Goal: Task Accomplishment & Management: Use online tool/utility

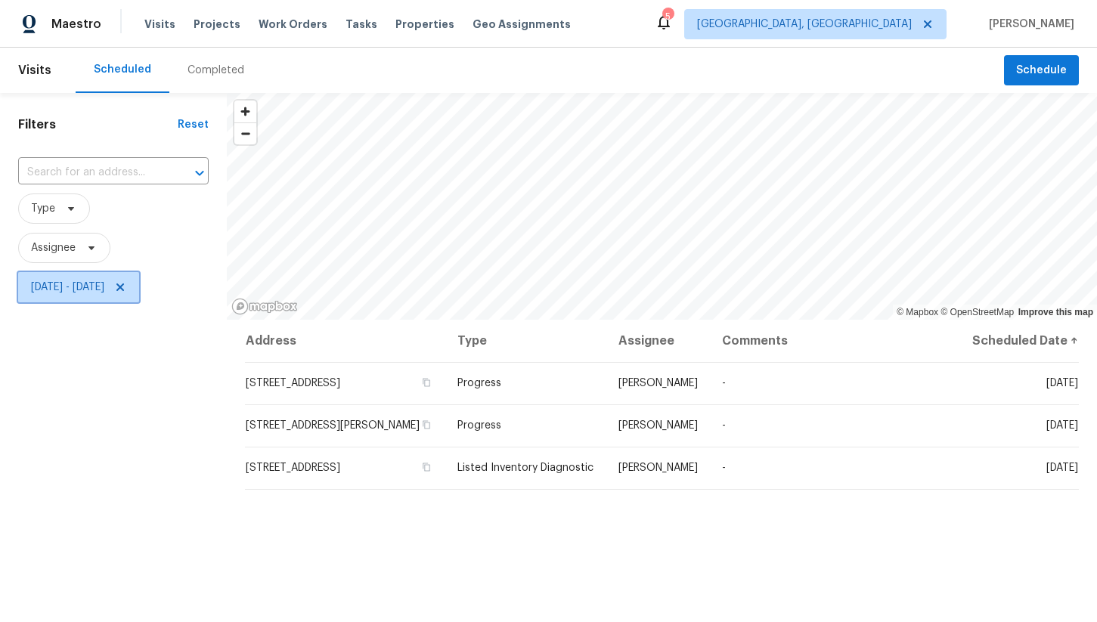
click at [139, 277] on span "Mon, Oct 06 - Wed, Oct 08" at bounding box center [78, 287] width 121 height 30
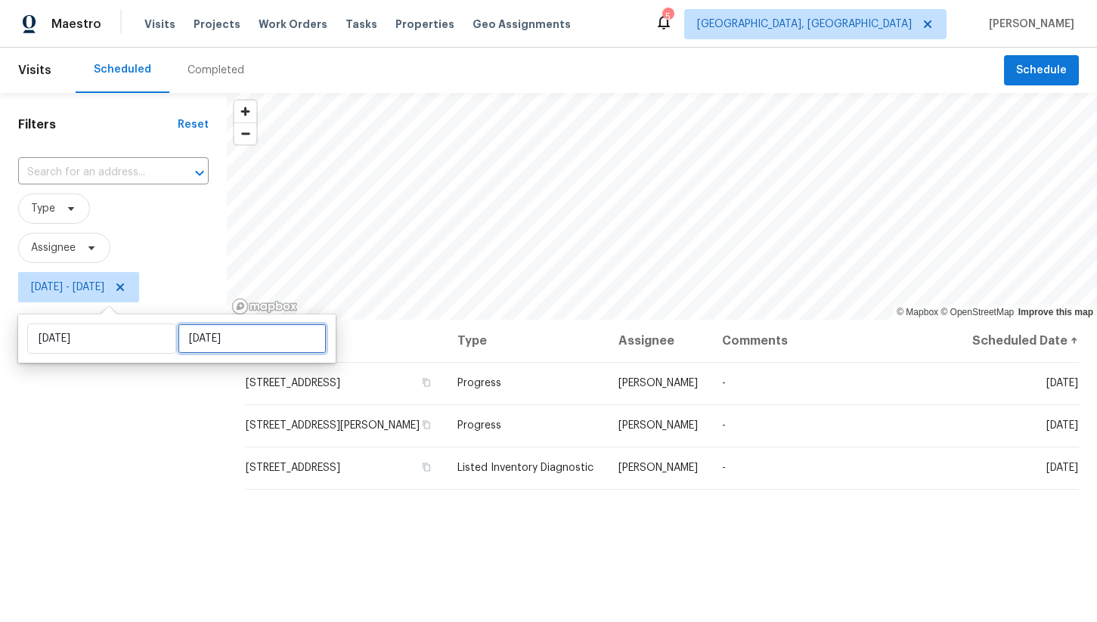
click at [187, 332] on input "Wed, Oct 08" at bounding box center [252, 338] width 149 height 30
select select "9"
select select "2025"
select select "10"
select select "2025"
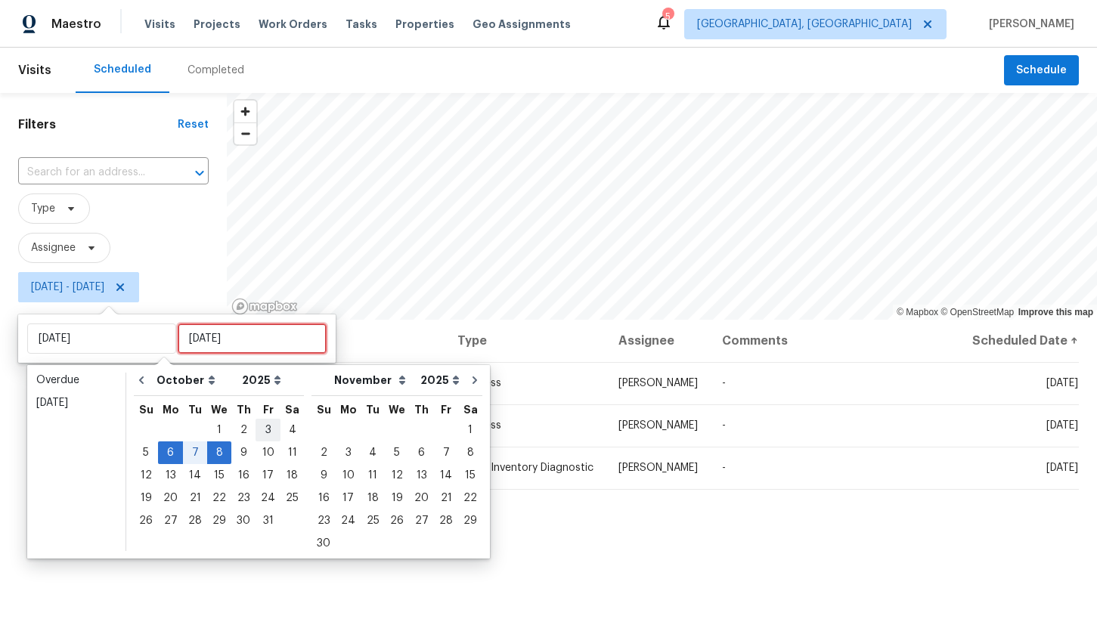
type input "Fri, Oct 03"
type input "Mon, Oct 06"
click at [258, 451] on div "10" at bounding box center [267, 452] width 25 height 21
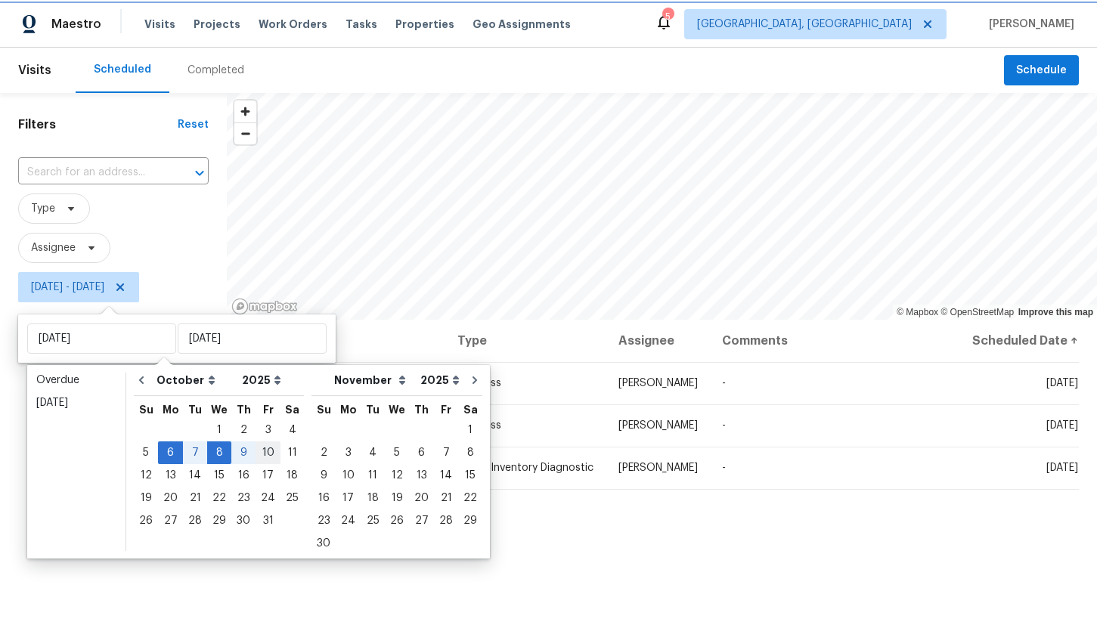
type input "Fri, Oct 10"
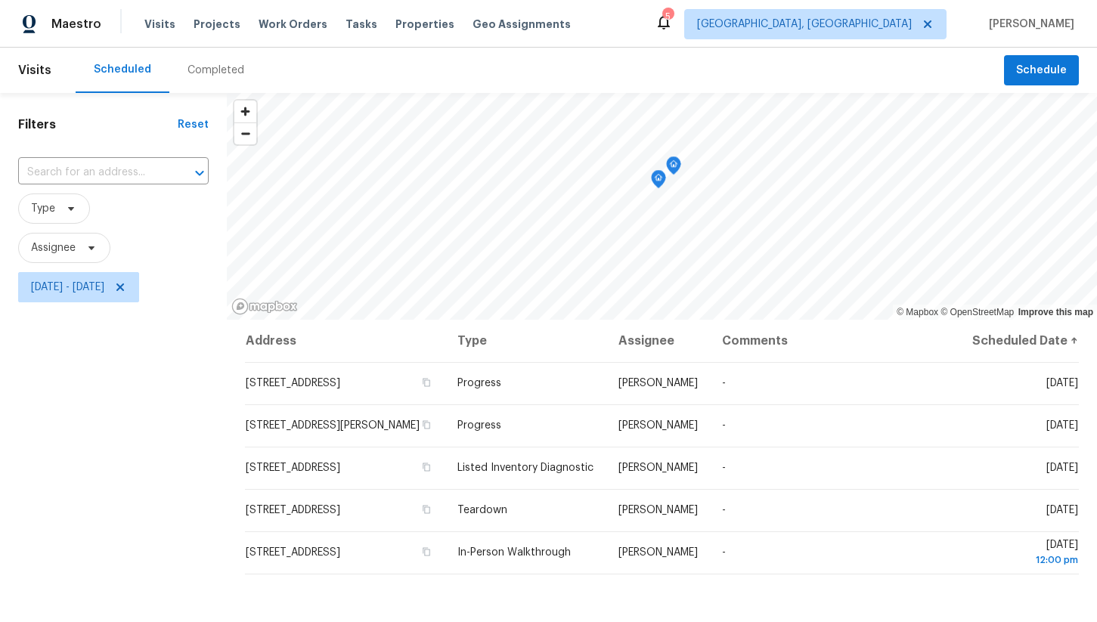
click at [190, 478] on div "Filters Reset ​ Type Assignee Mon, Oct 06 - Fri, Oct 10" at bounding box center [113, 455] width 227 height 724
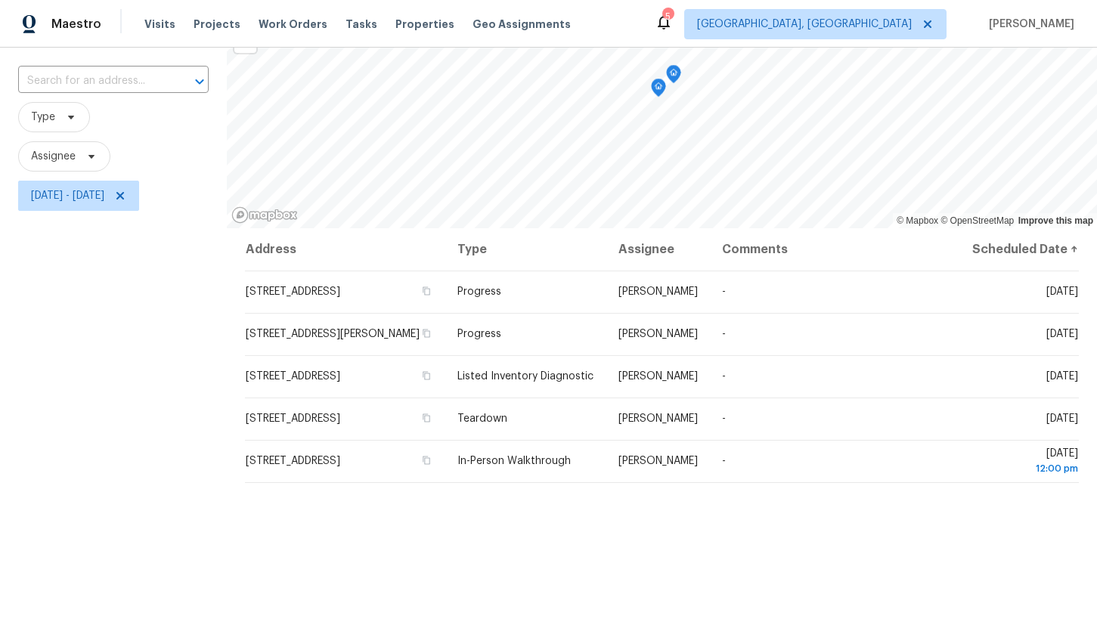
scroll to position [97, 0]
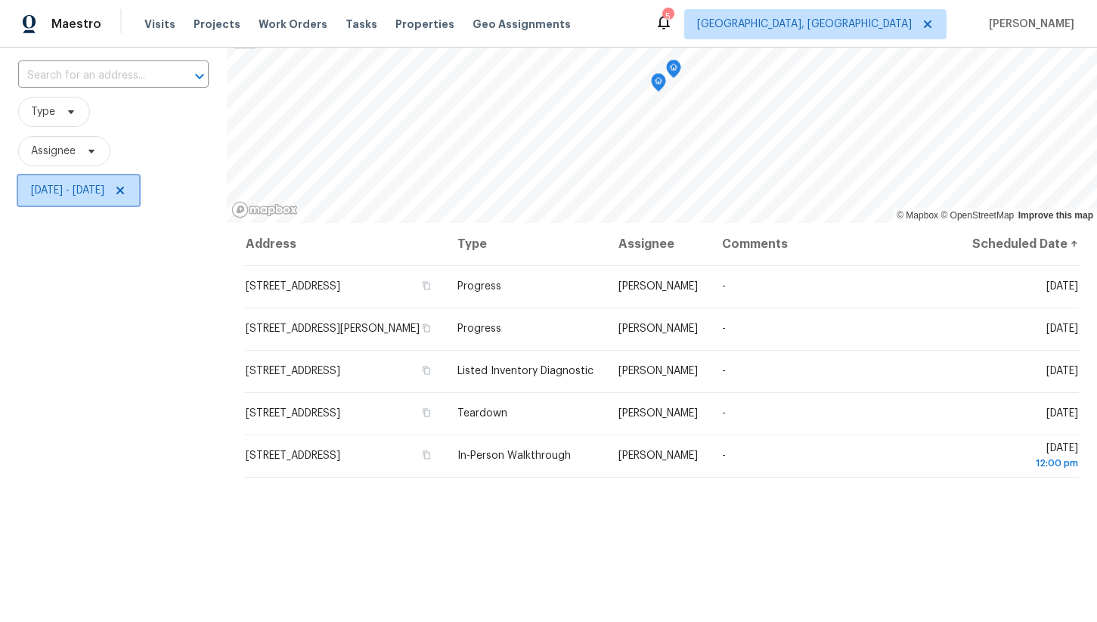
click at [104, 192] on span "Mon, Oct 06 - Fri, Oct 10" at bounding box center [67, 190] width 73 height 15
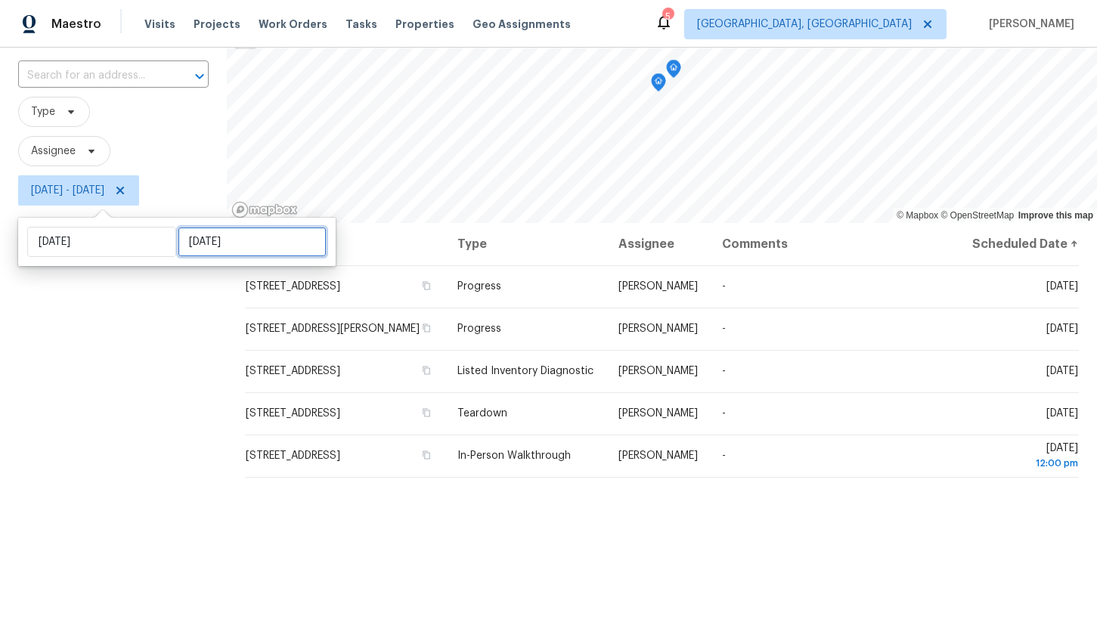
select select "9"
select select "2025"
select select "10"
select select "2025"
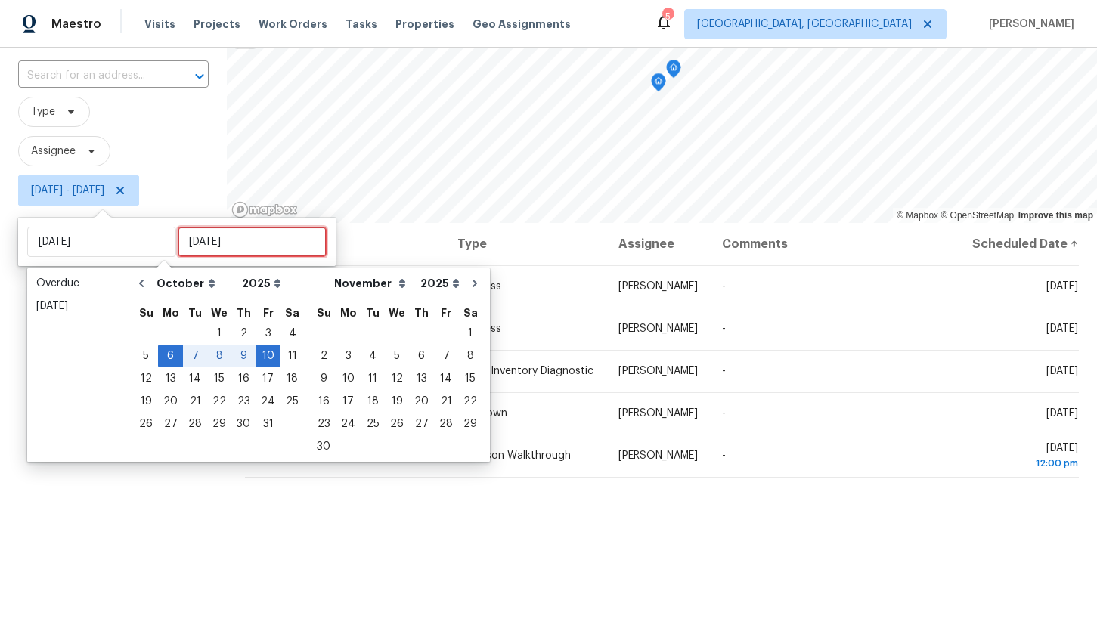
click at [182, 249] on input "Fri, Oct 10" at bounding box center [252, 242] width 149 height 30
type input "Thu, Oct 02"
type input "Mon, Oct 06"
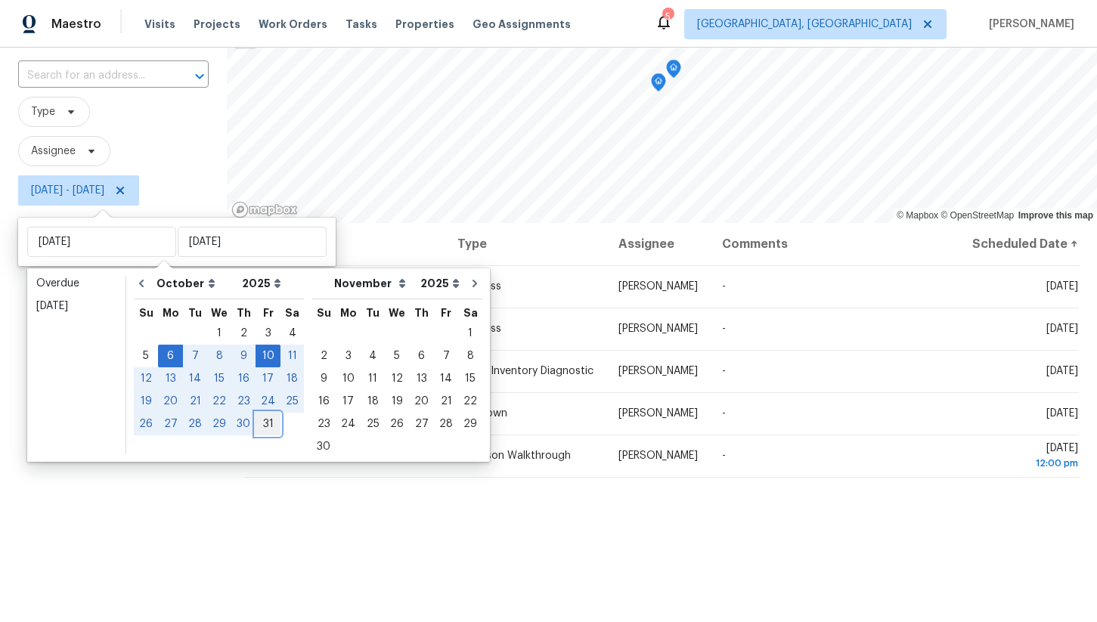
click at [265, 420] on div "31" at bounding box center [267, 423] width 25 height 21
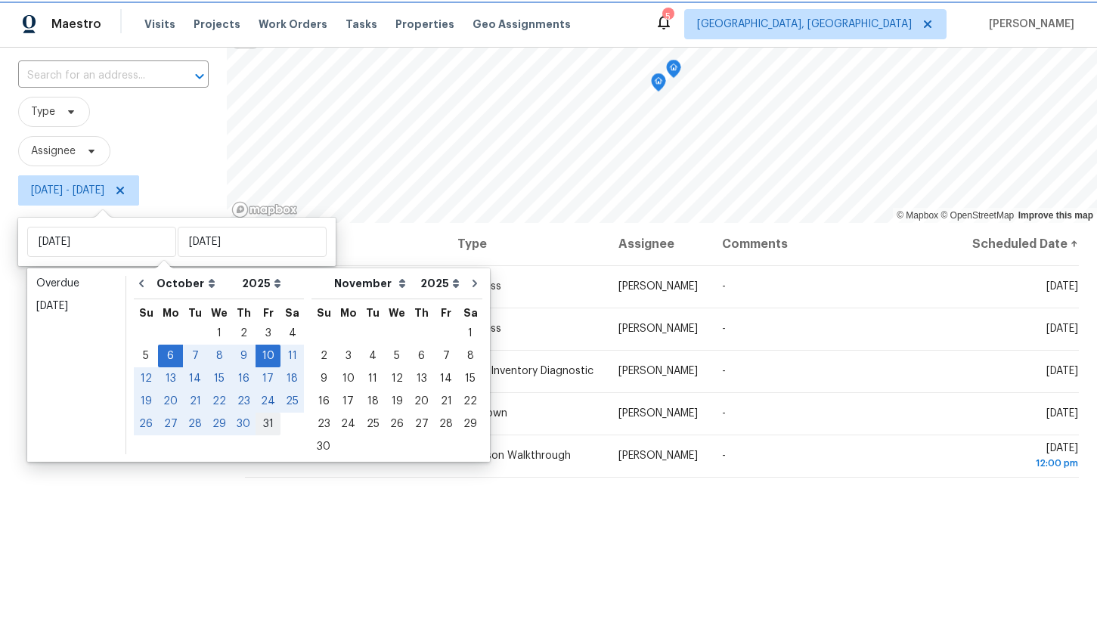
type input "Fri, Oct 31"
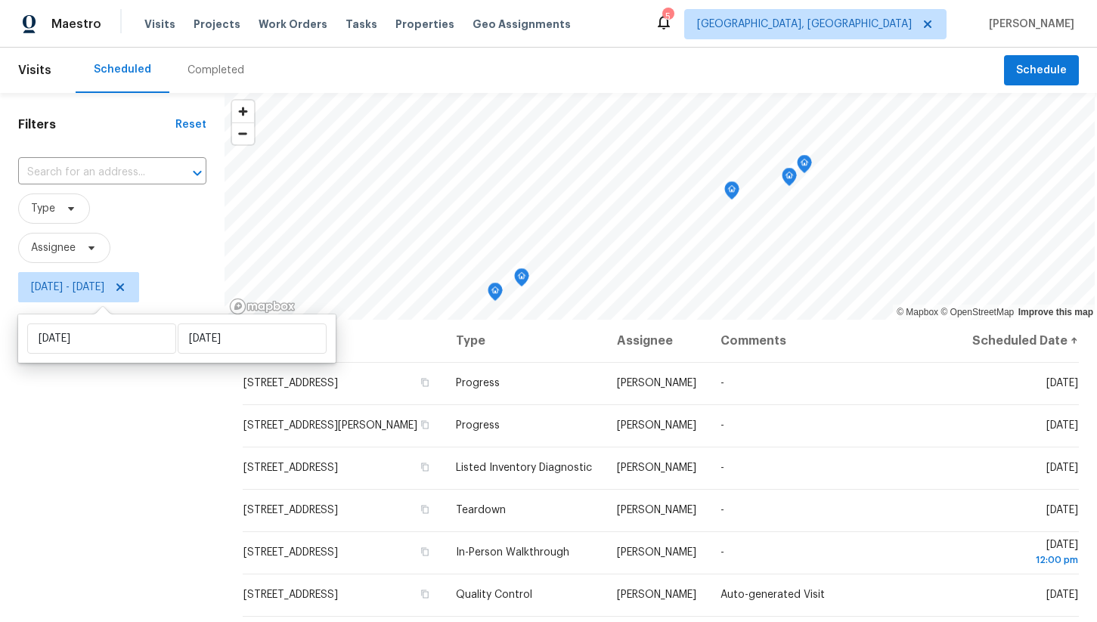
click at [184, 397] on div "Filters Reset ​ Type Assignee Mon, Oct 06 - Fri, Oct 31" at bounding box center [112, 455] width 224 height 724
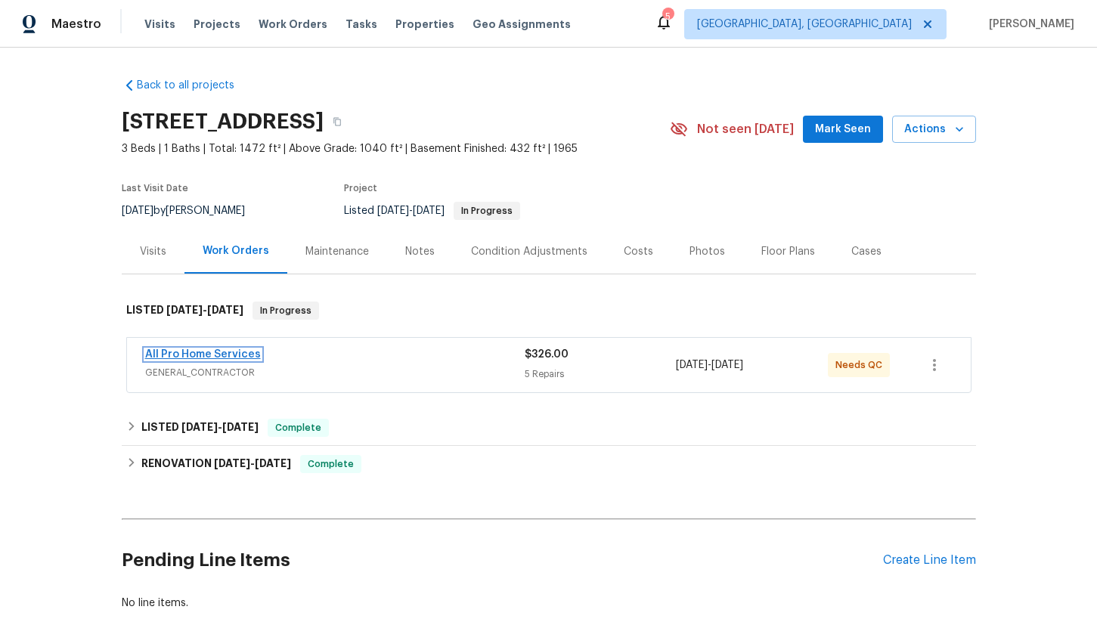
click at [225, 356] on link "All Pro Home Services" at bounding box center [203, 354] width 116 height 11
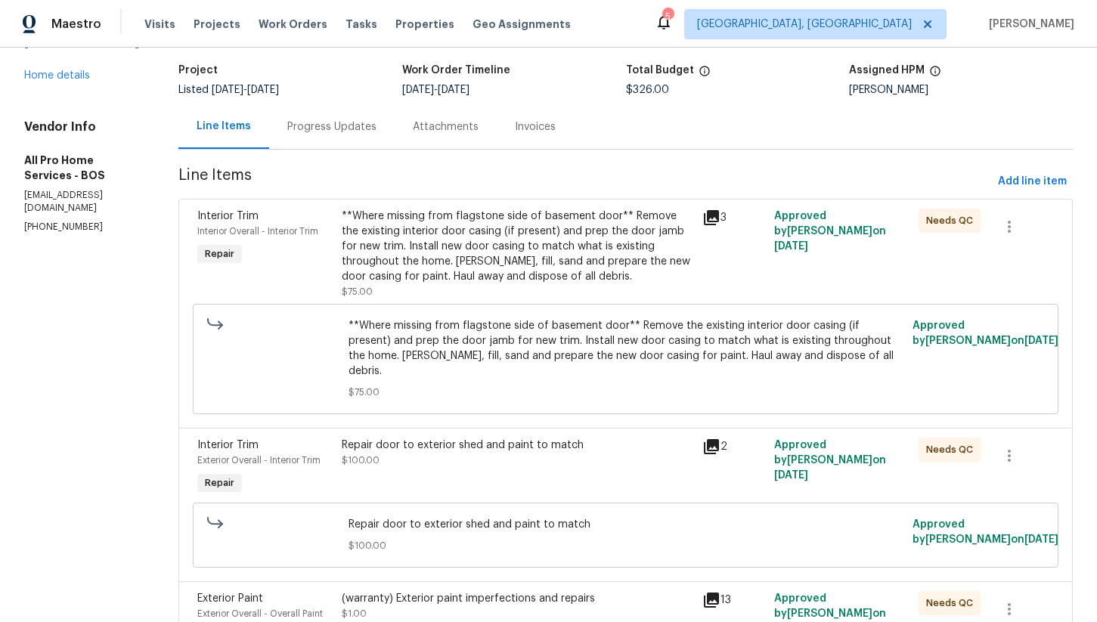
scroll to position [141, 0]
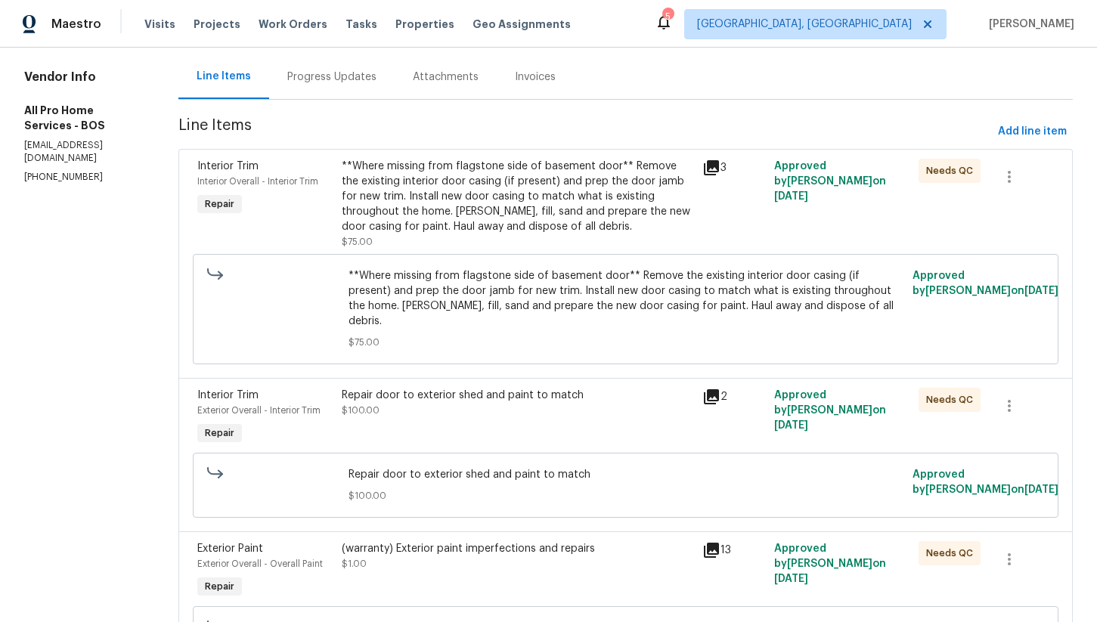
click at [512, 221] on div "**Where missing from flagstone side of basement door** Remove the existing inte…" at bounding box center [517, 197] width 351 height 76
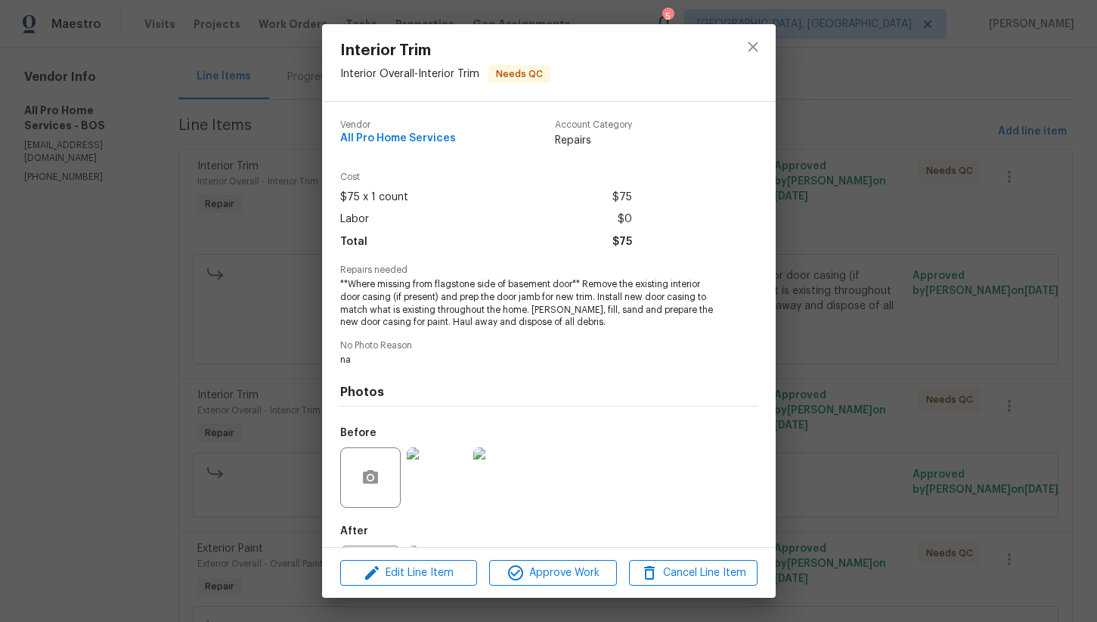
scroll to position [74, 0]
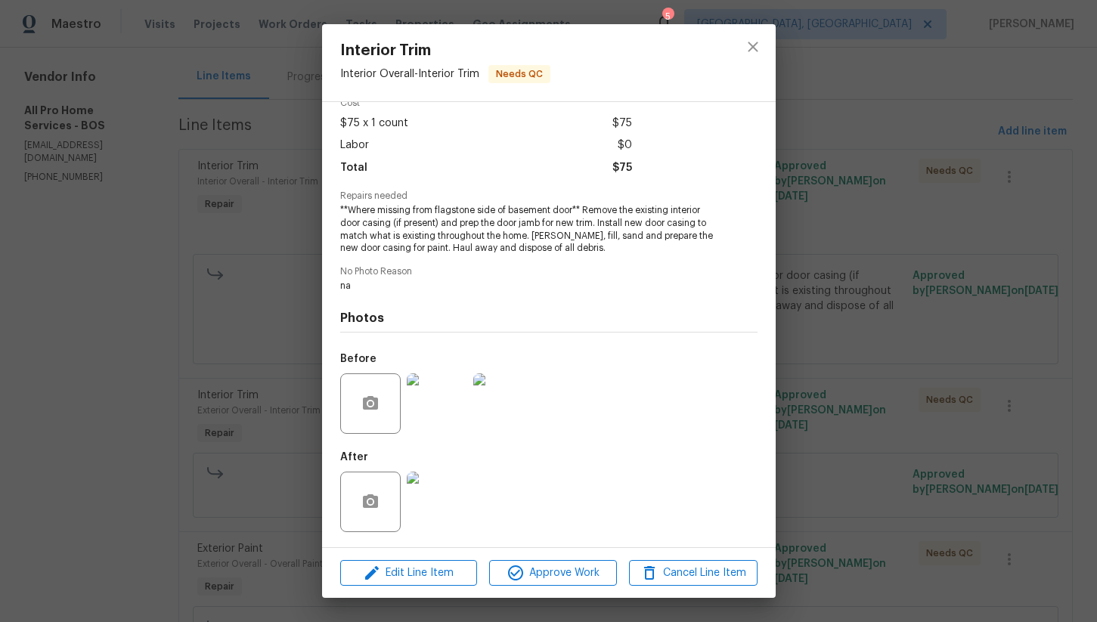
click at [441, 407] on img at bounding box center [437, 403] width 60 height 60
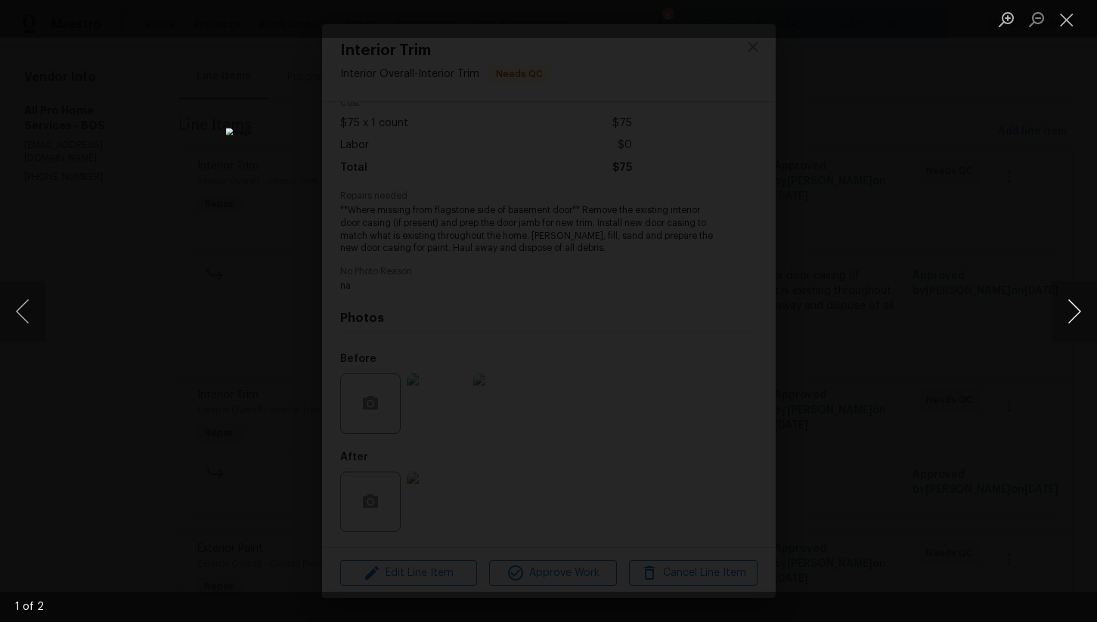
click at [1078, 314] on button "Next image" at bounding box center [1073, 311] width 45 height 60
click at [1066, 16] on button "Close lightbox" at bounding box center [1066, 19] width 30 height 26
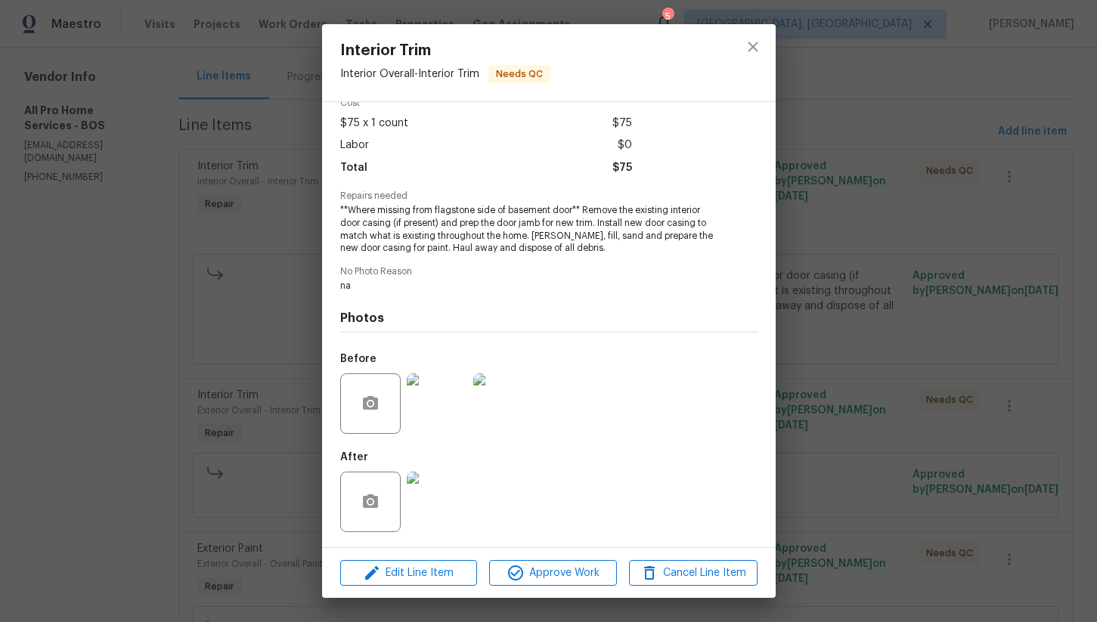
click at [441, 503] on img at bounding box center [437, 502] width 60 height 60
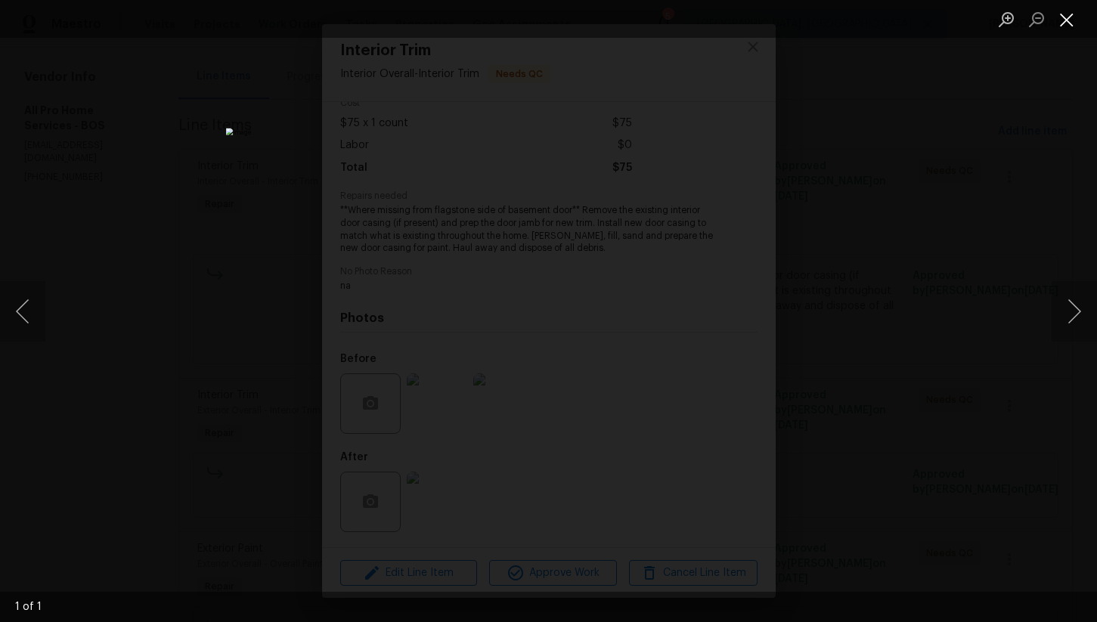
click at [1066, 25] on button "Close lightbox" at bounding box center [1066, 19] width 30 height 26
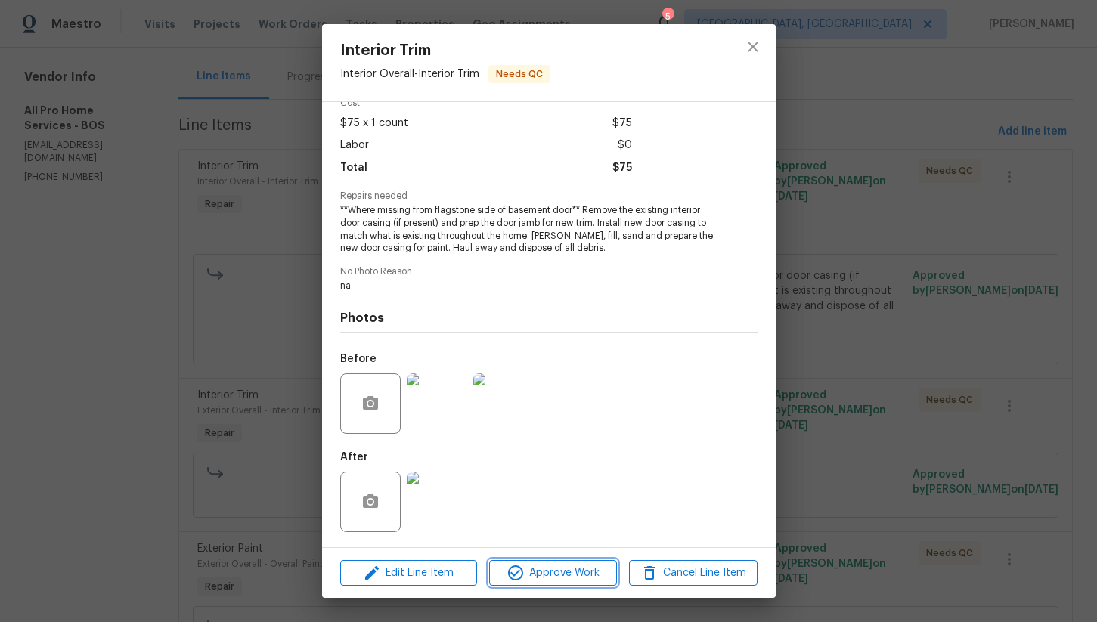
click at [571, 574] on span "Approve Work" at bounding box center [553, 573] width 119 height 19
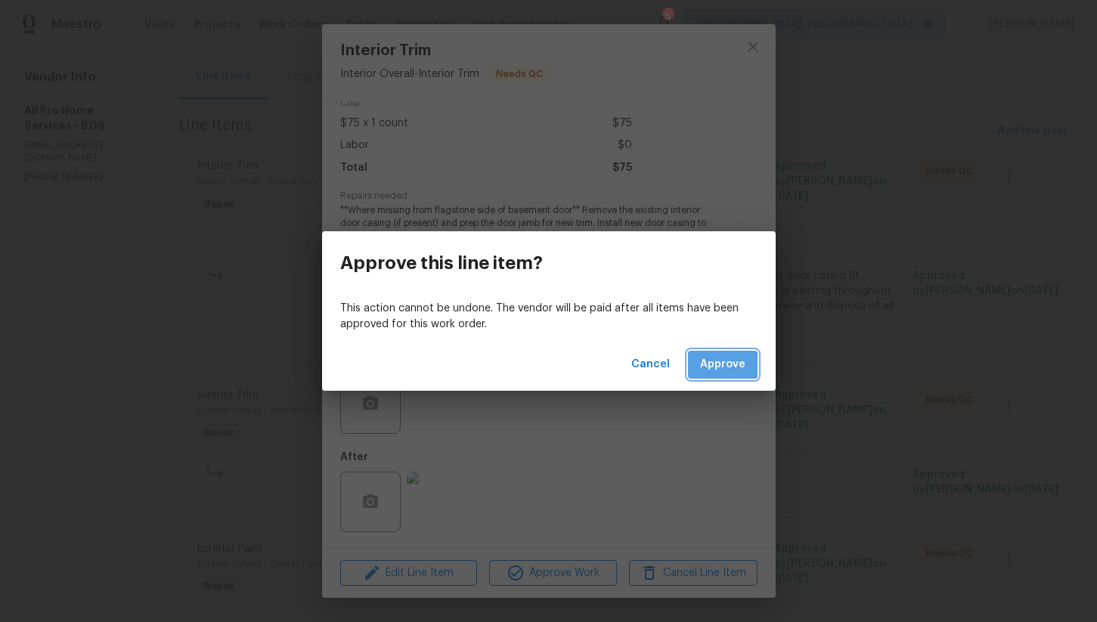
click at [704, 366] on span "Approve" at bounding box center [722, 364] width 45 height 19
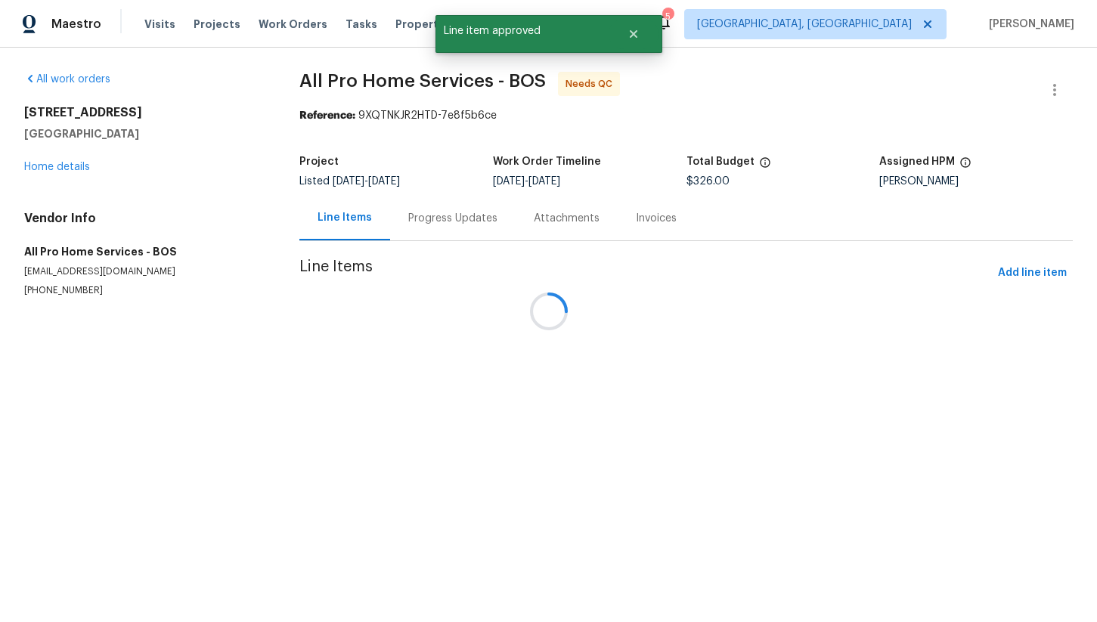
scroll to position [0, 0]
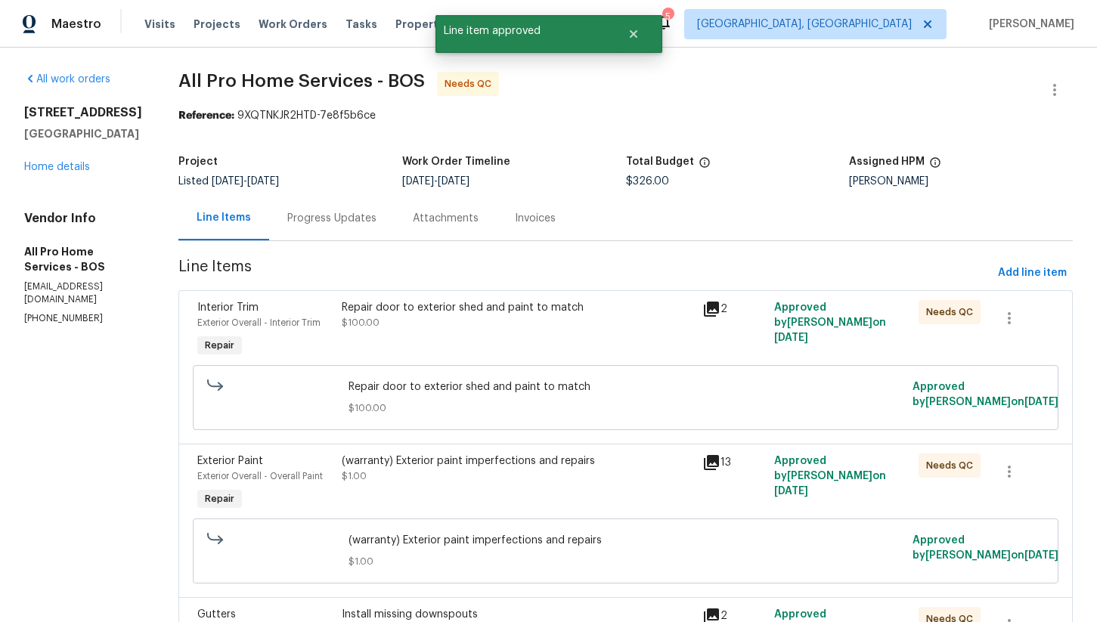
click at [479, 330] on div "Repair door to exterior shed and paint to match $100.00" at bounding box center [517, 315] width 351 height 30
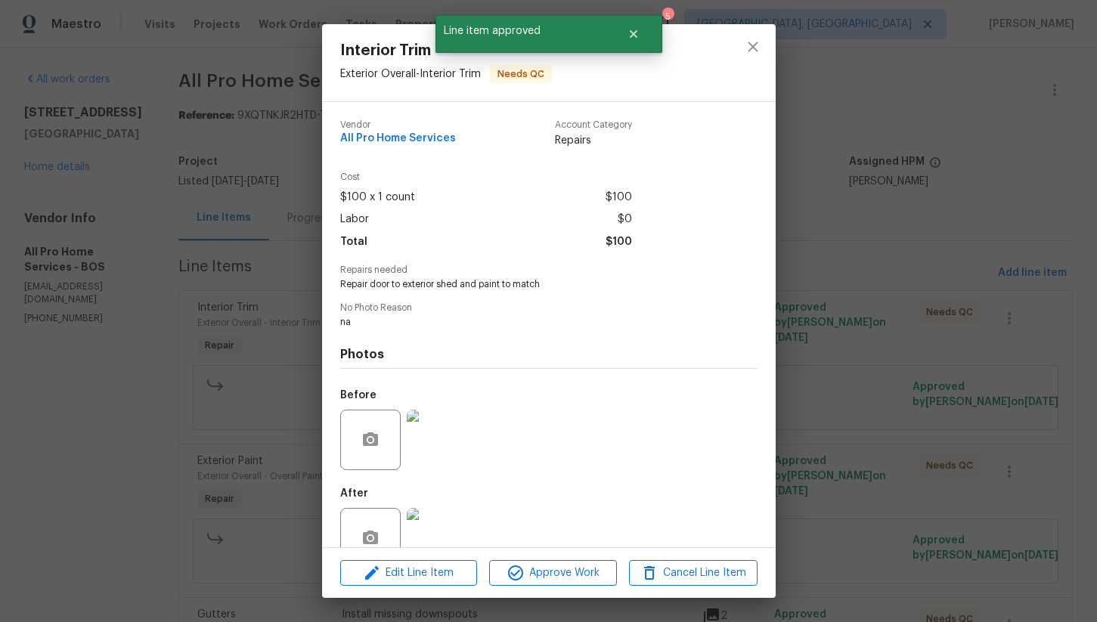
scroll to position [36, 0]
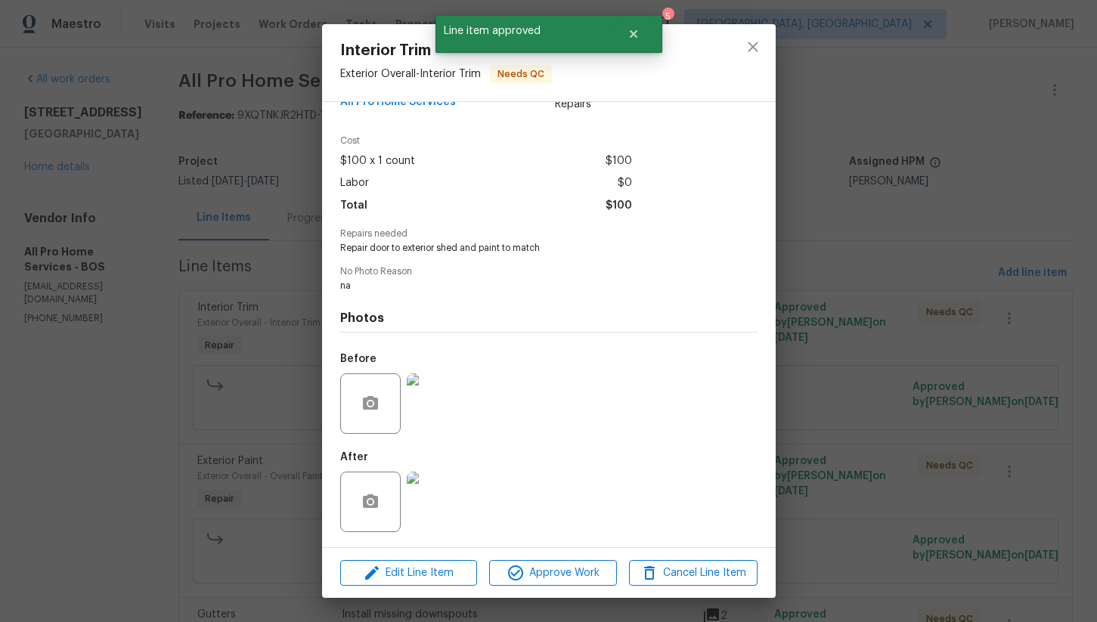
click at [437, 408] on img at bounding box center [437, 403] width 60 height 60
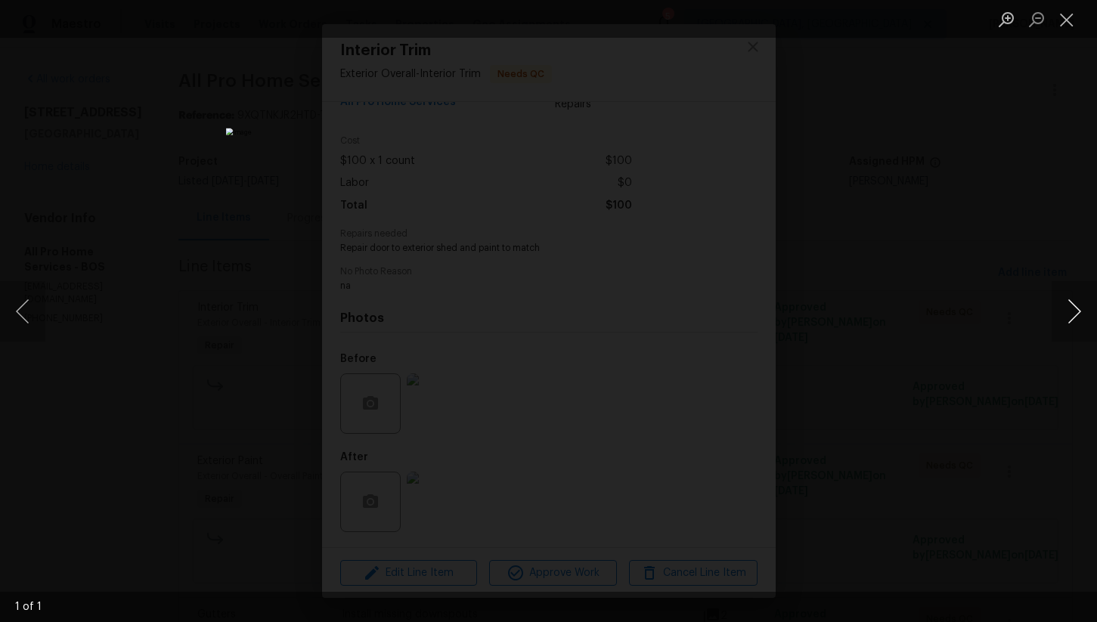
click at [1066, 317] on button "Next image" at bounding box center [1073, 311] width 45 height 60
click at [1060, 23] on button "Close lightbox" at bounding box center [1066, 19] width 30 height 26
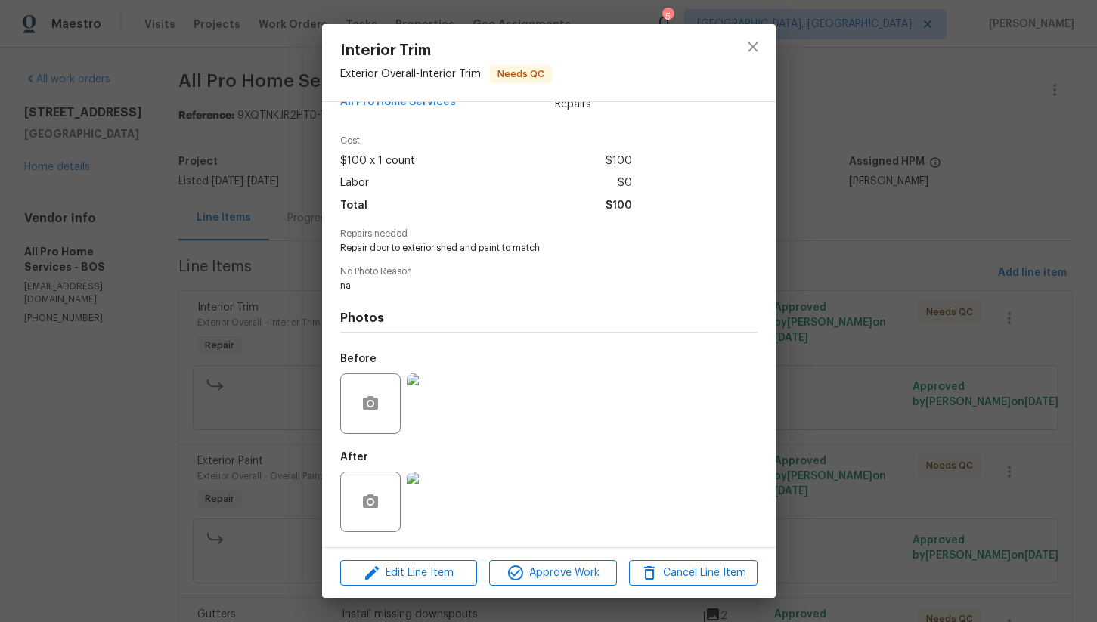
click at [447, 506] on img at bounding box center [437, 502] width 60 height 60
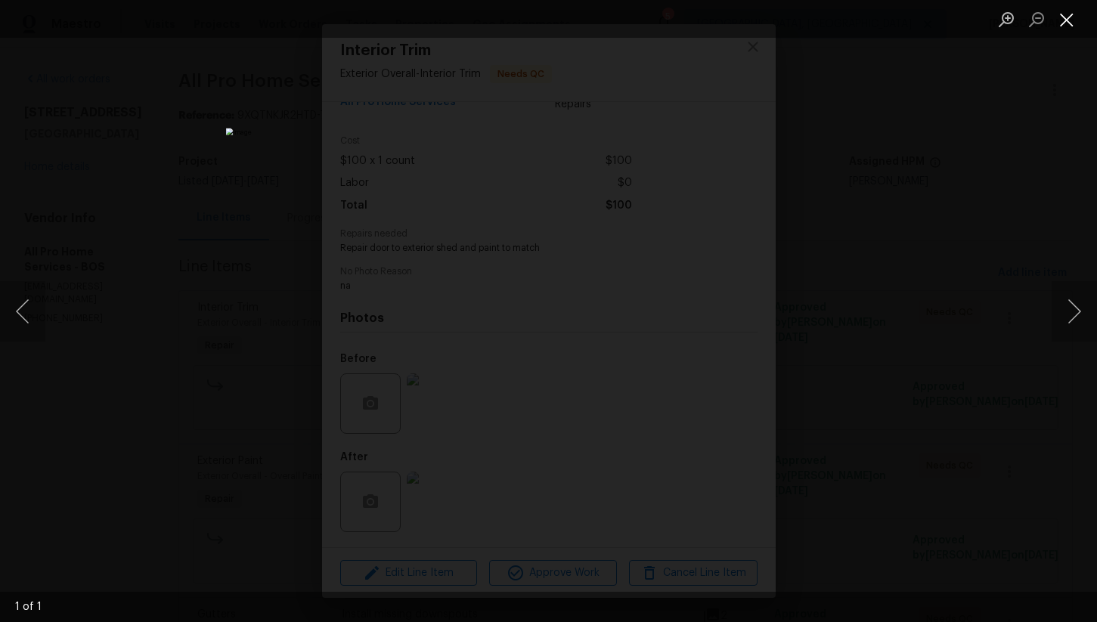
click at [1063, 26] on button "Close lightbox" at bounding box center [1066, 19] width 30 height 26
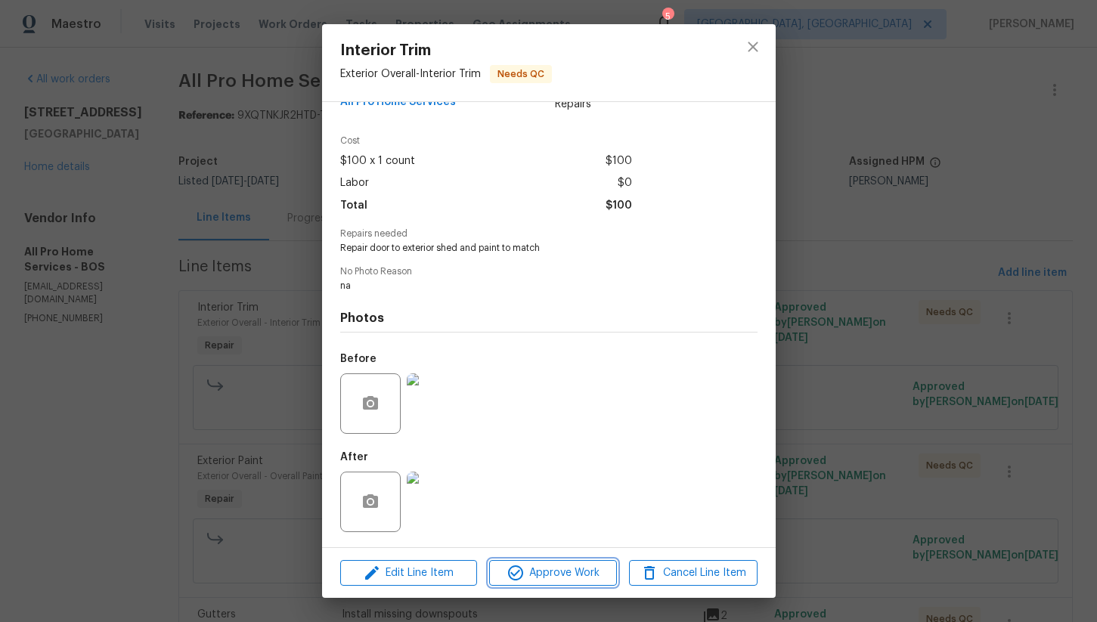
click at [556, 571] on span "Approve Work" at bounding box center [553, 573] width 119 height 19
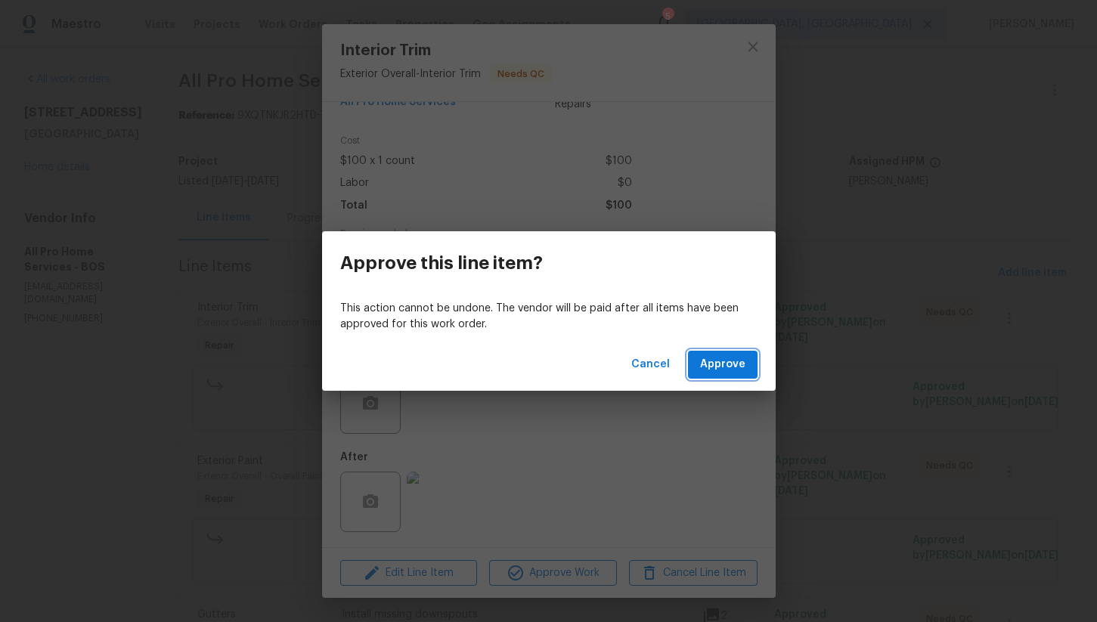
click at [709, 370] on span "Approve" at bounding box center [722, 364] width 45 height 19
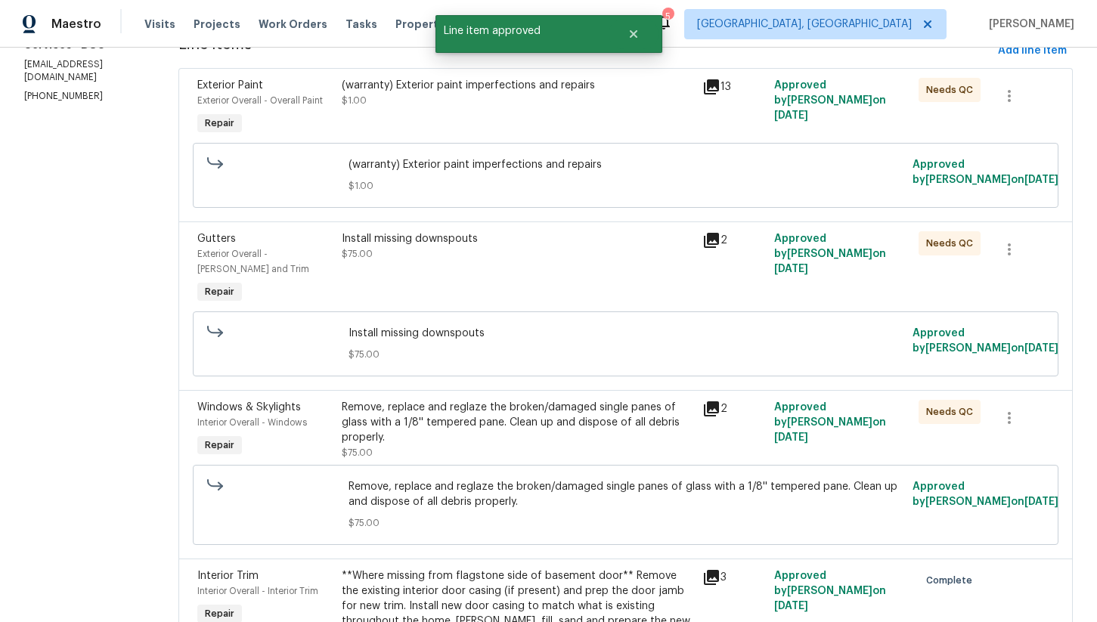
scroll to position [247, 0]
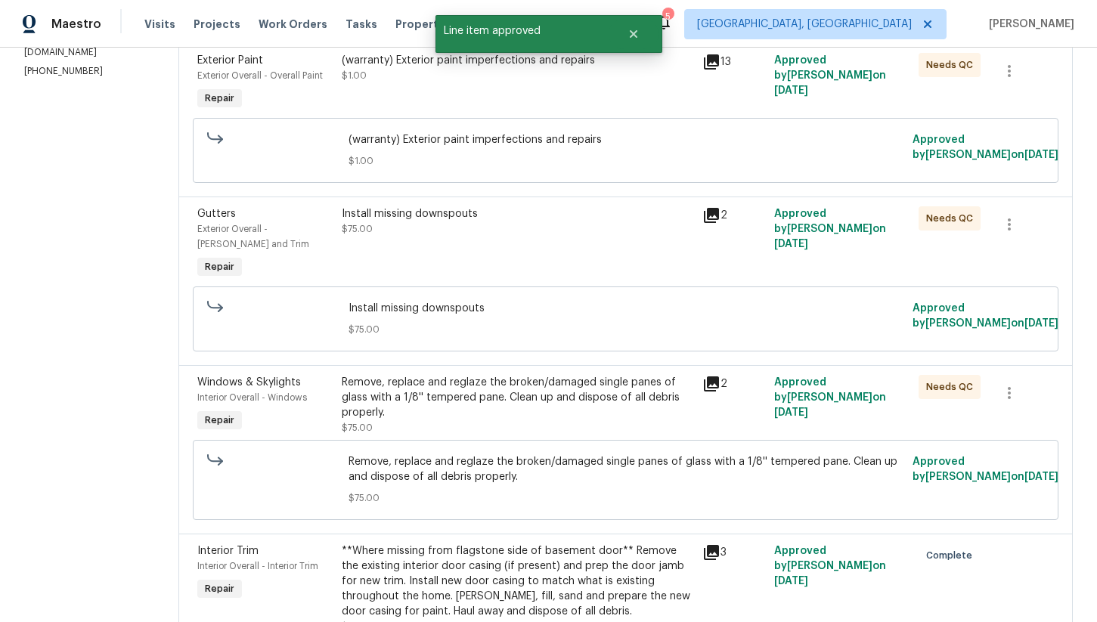
click at [419, 227] on div "Install missing downspouts $75.00" at bounding box center [517, 221] width 351 height 30
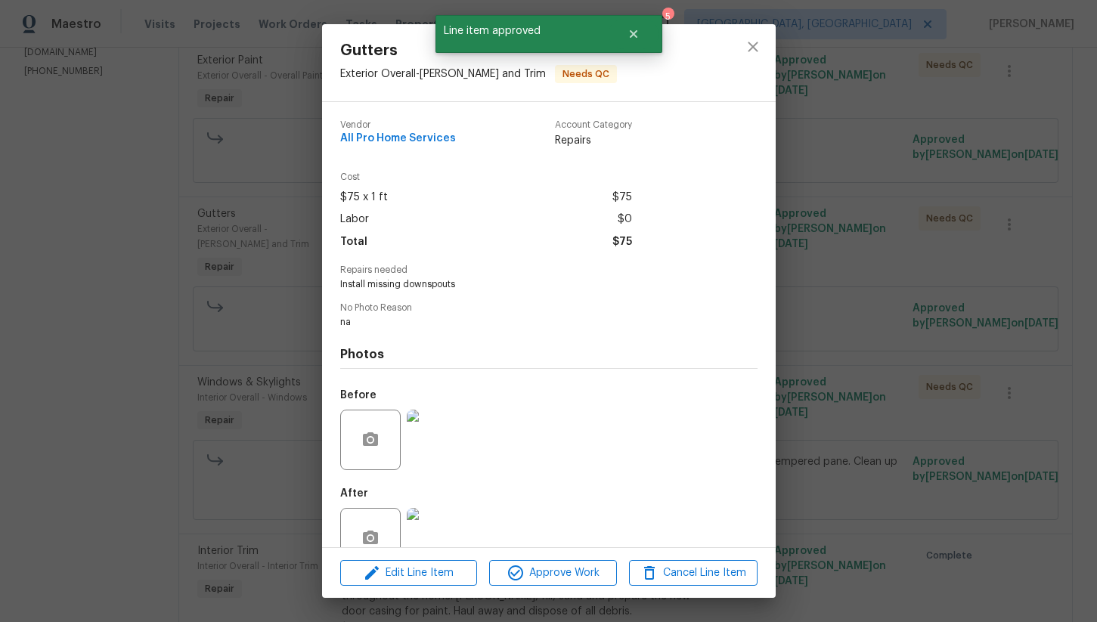
scroll to position [36, 0]
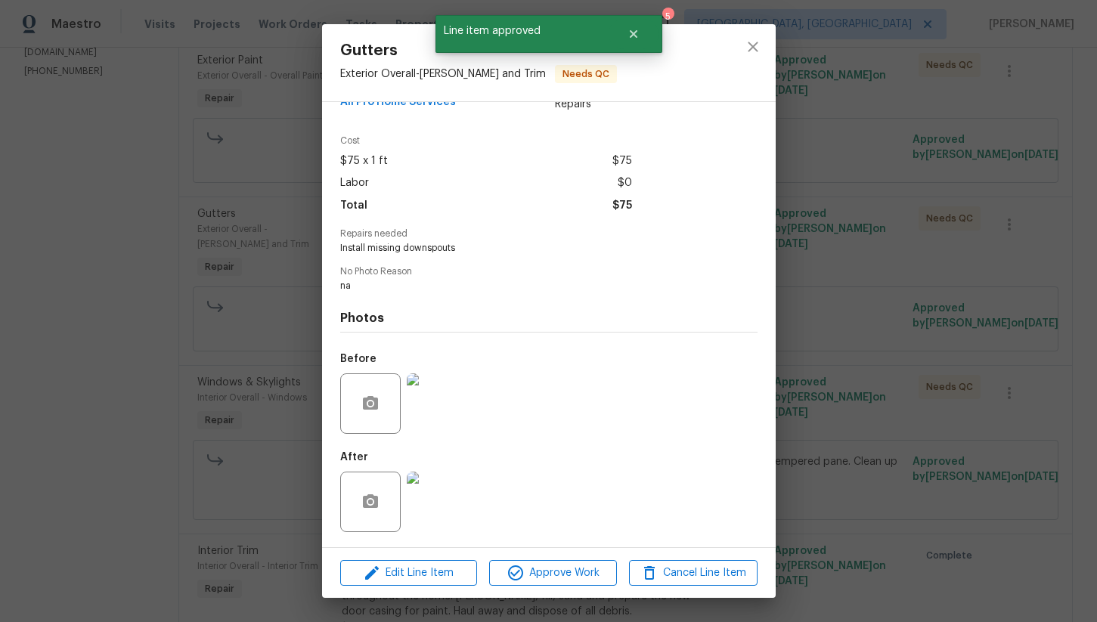
click at [439, 397] on img at bounding box center [437, 403] width 60 height 60
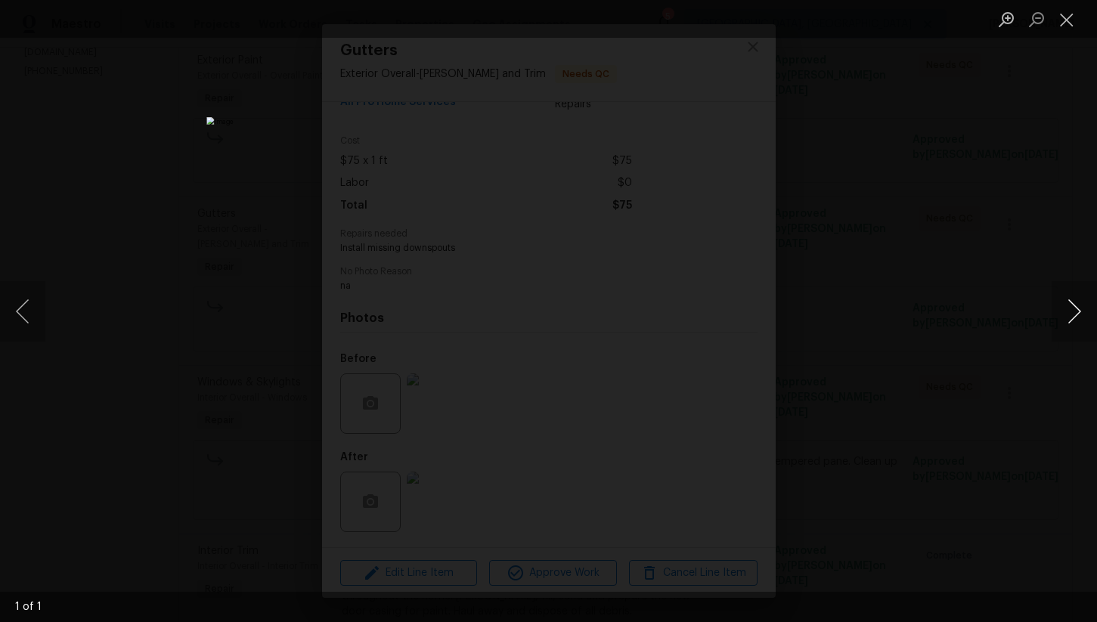
click at [1070, 309] on button "Next image" at bounding box center [1073, 311] width 45 height 60
click at [1064, 20] on button "Close lightbox" at bounding box center [1066, 19] width 30 height 26
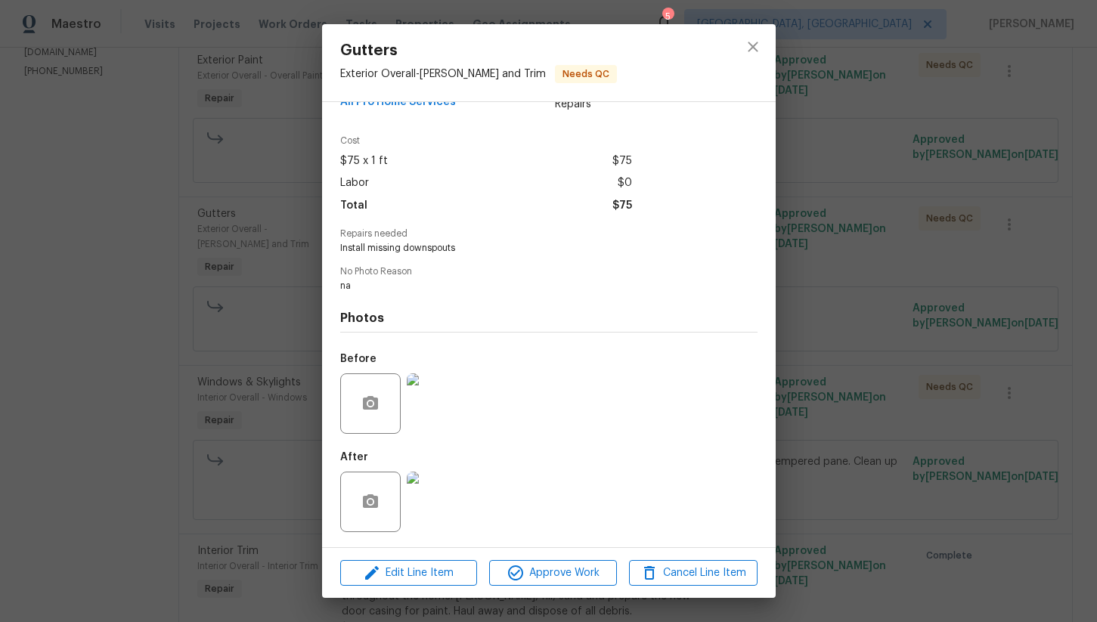
click at [426, 512] on img at bounding box center [437, 502] width 60 height 60
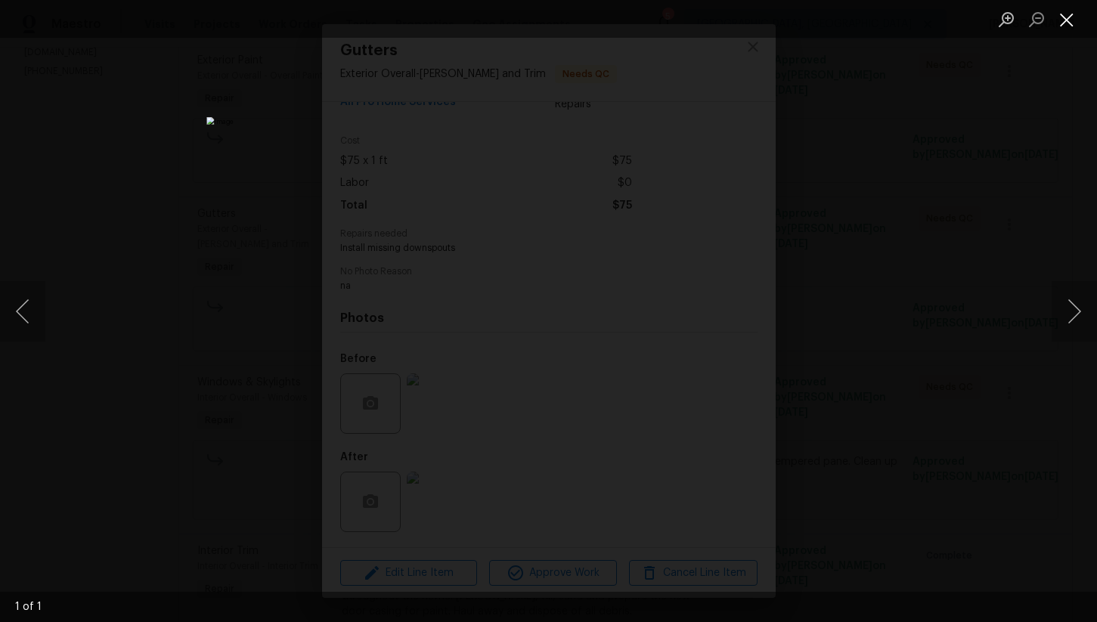
click at [1068, 26] on button "Close lightbox" at bounding box center [1066, 19] width 30 height 26
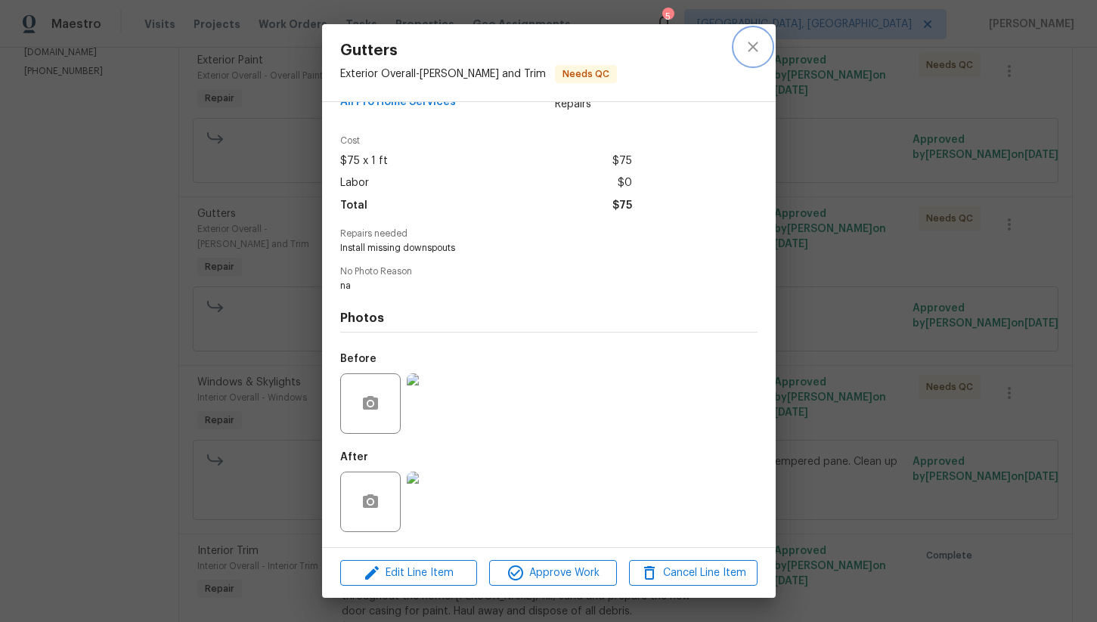
click at [748, 51] on icon "close" at bounding box center [753, 47] width 10 height 10
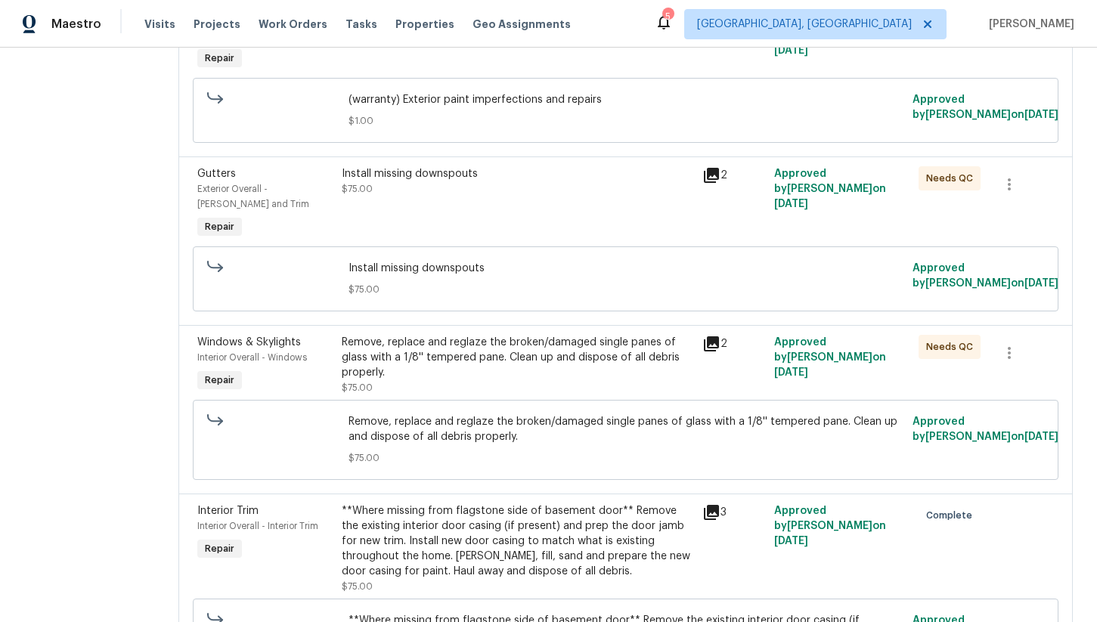
scroll to position [307, 0]
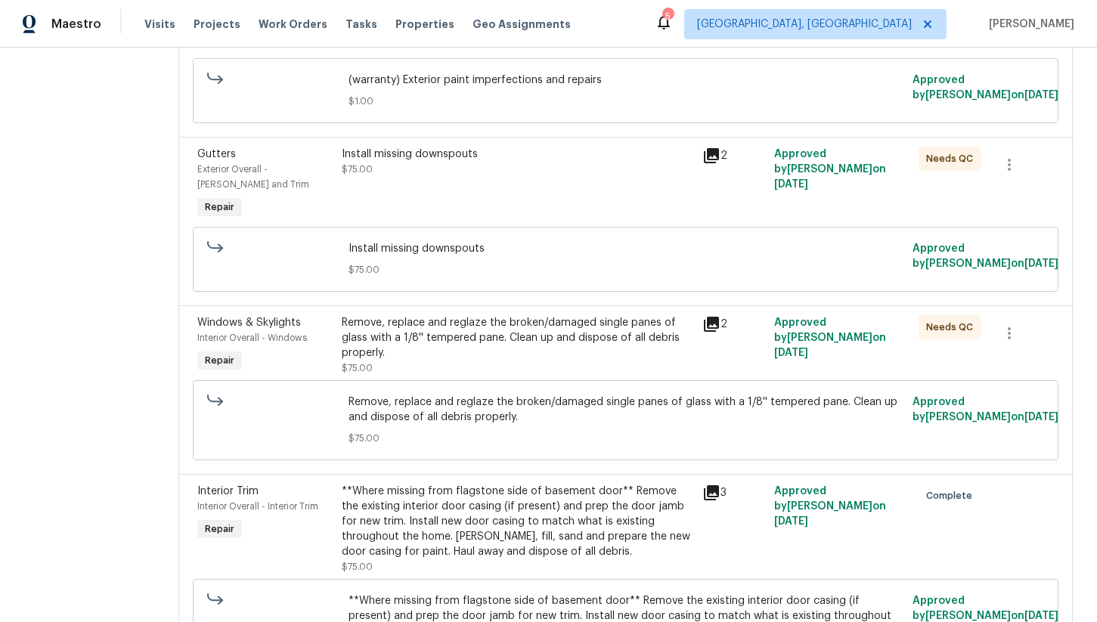
click at [491, 349] on div "Remove, replace and reglaze the broken/damaged single panes of glass with a 1/8…" at bounding box center [517, 337] width 351 height 45
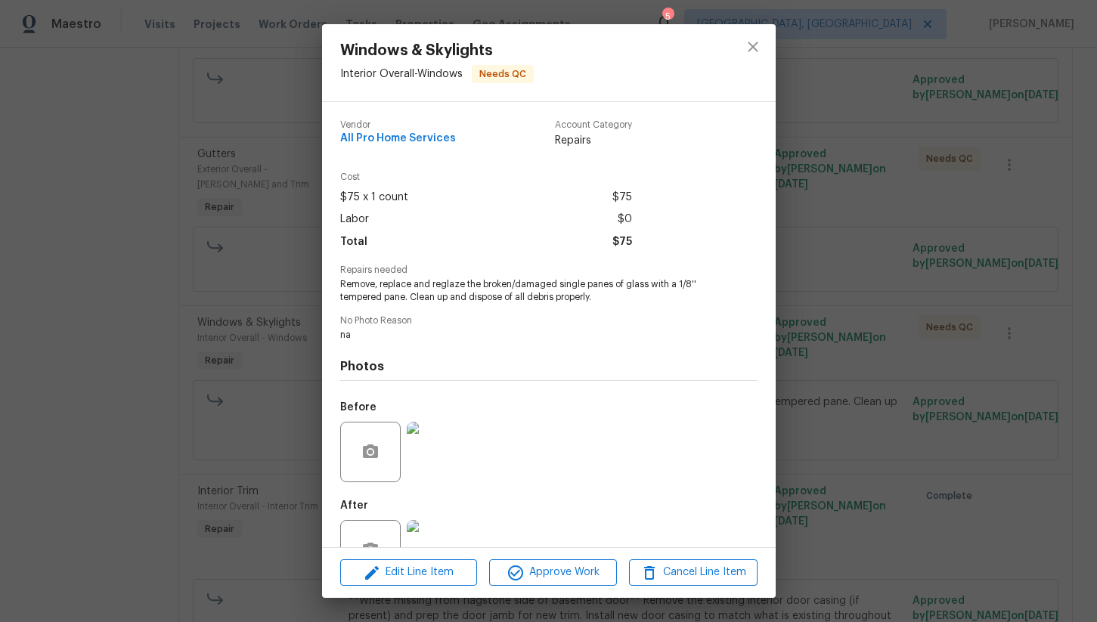
scroll to position [49, 0]
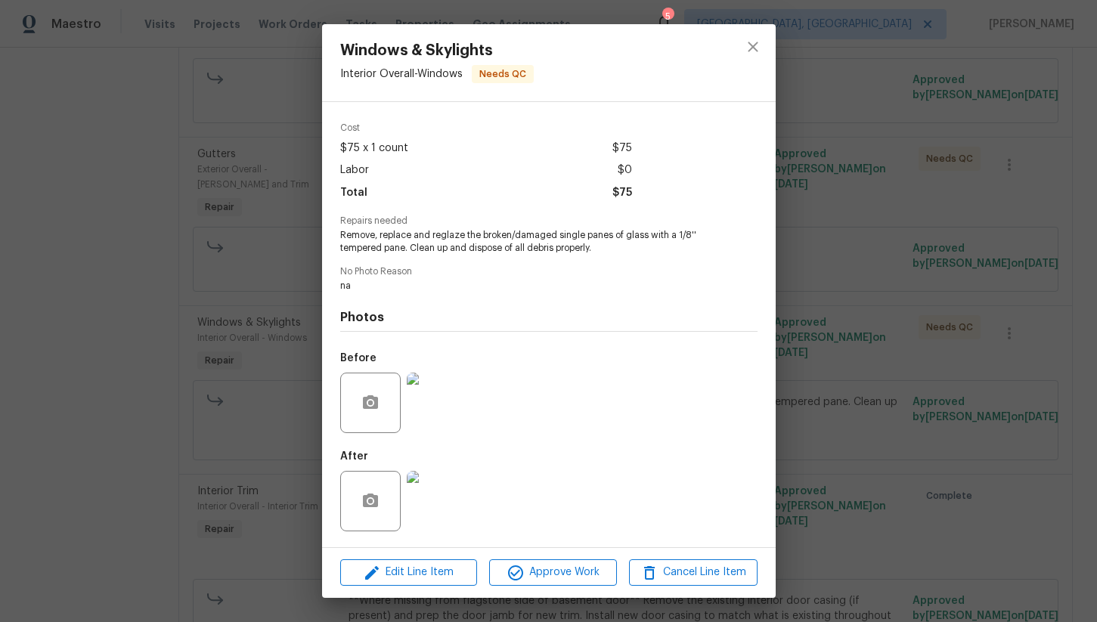
click at [444, 403] on img at bounding box center [437, 403] width 60 height 60
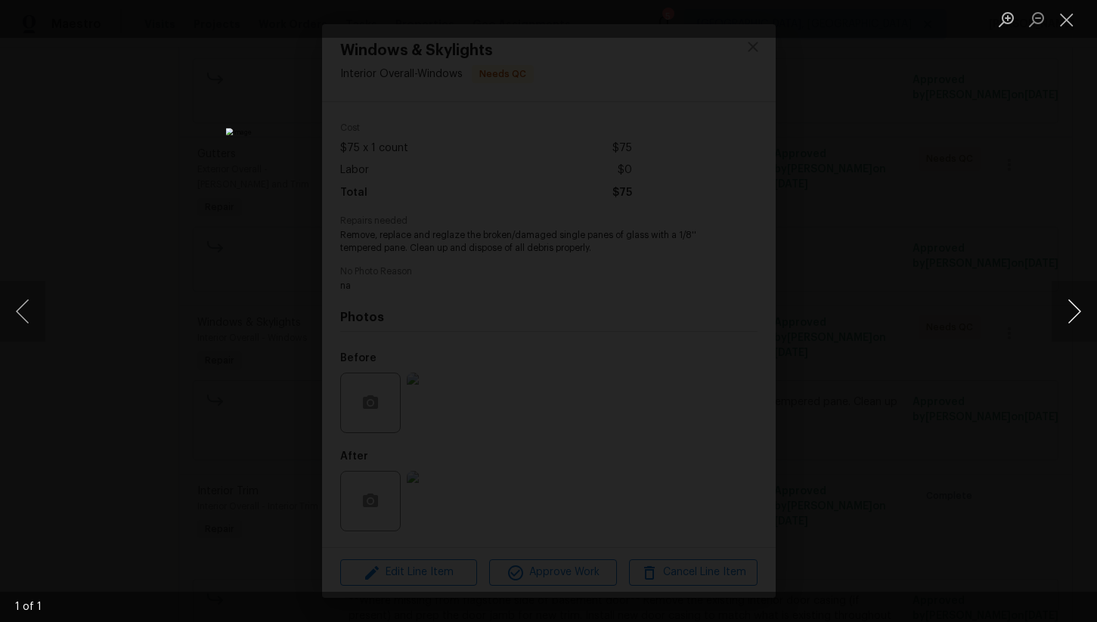
click at [1073, 308] on button "Next image" at bounding box center [1073, 311] width 45 height 60
click at [1068, 19] on button "Close lightbox" at bounding box center [1066, 19] width 30 height 26
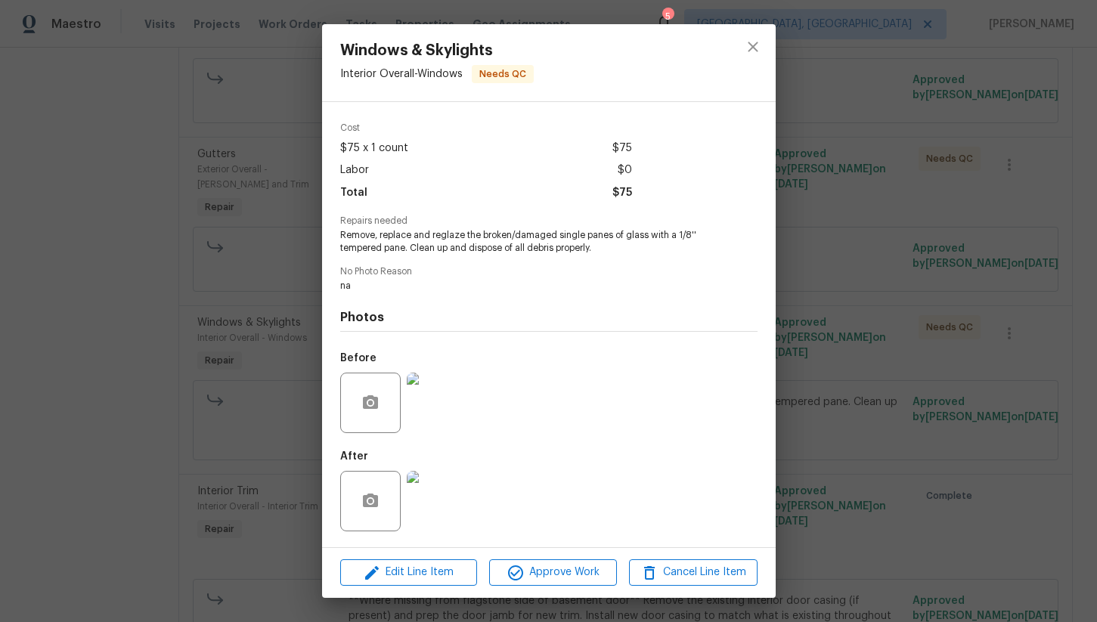
click at [442, 496] on img at bounding box center [437, 501] width 60 height 60
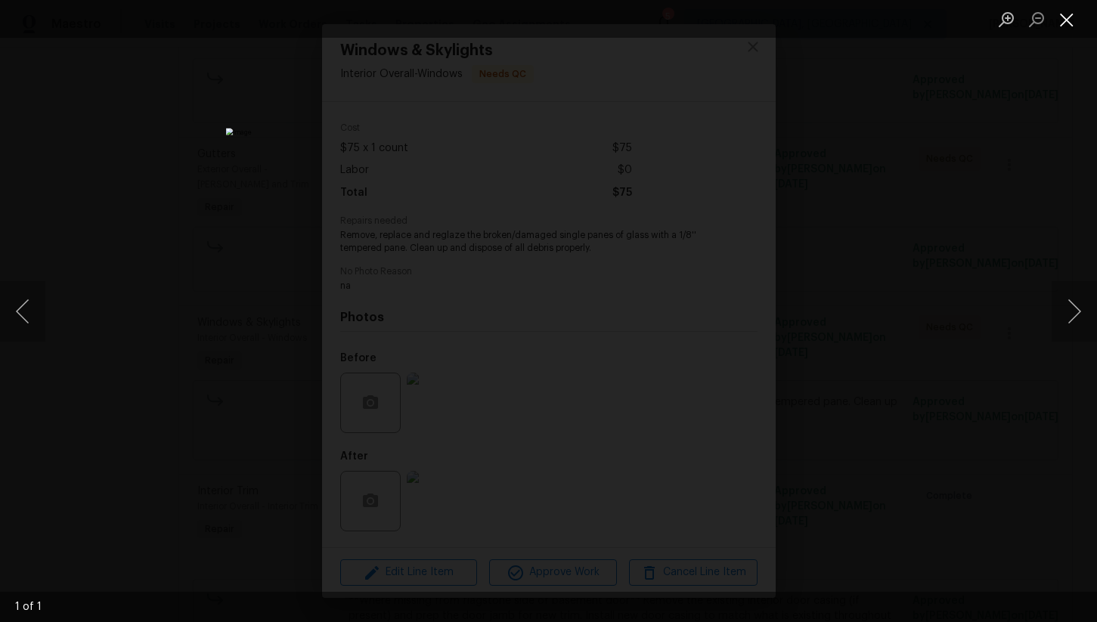
click at [1070, 20] on button "Close lightbox" at bounding box center [1066, 19] width 30 height 26
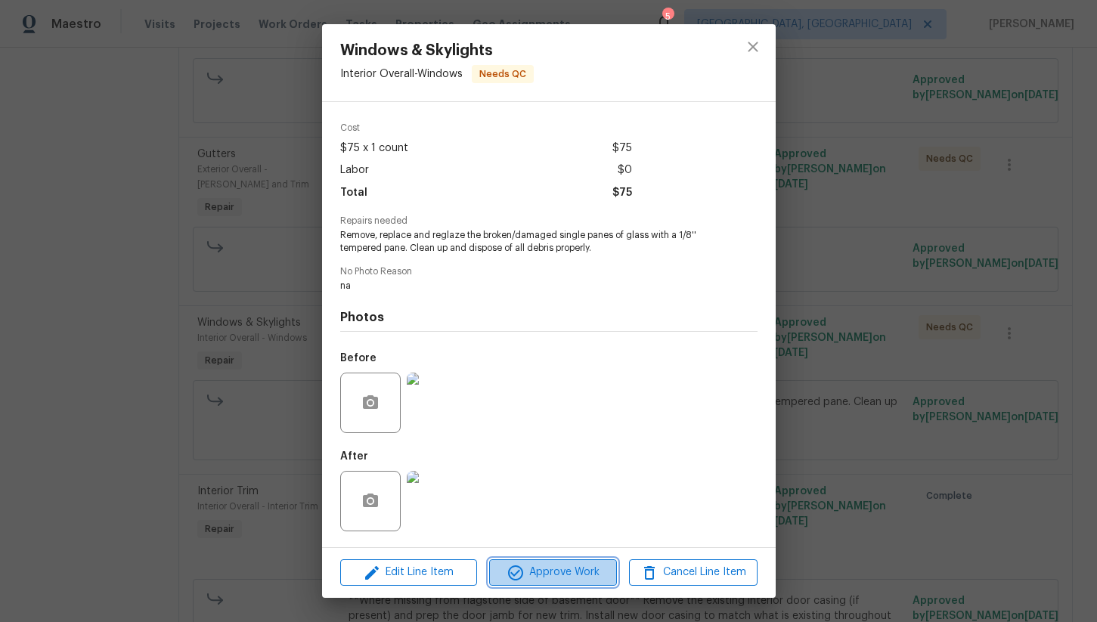
click at [565, 573] on span "Approve Work" at bounding box center [553, 572] width 119 height 19
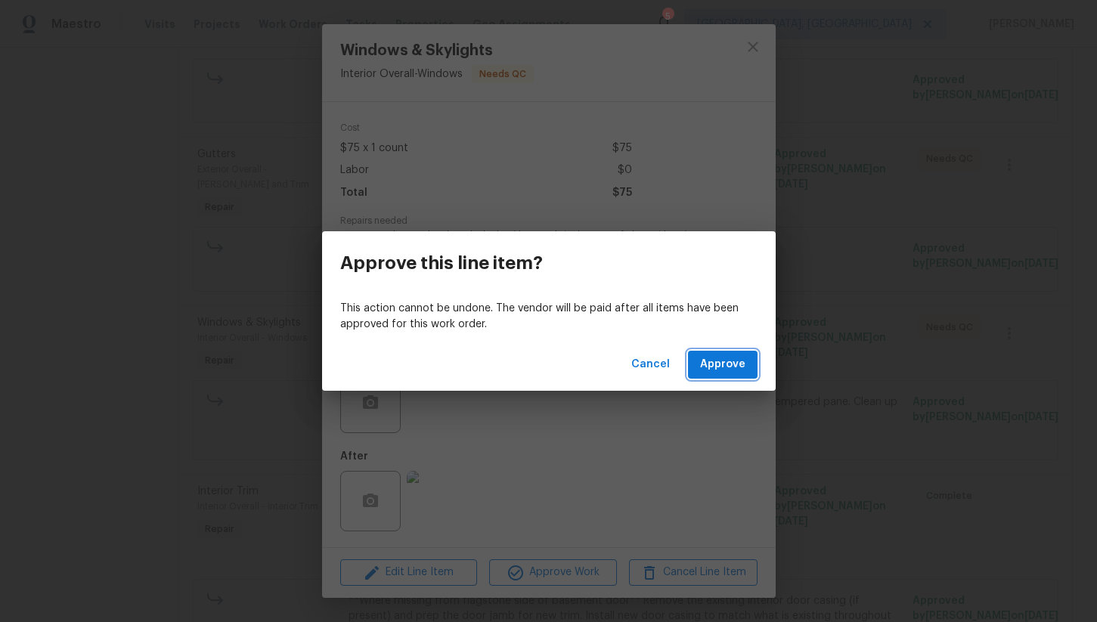
click at [704, 364] on span "Approve" at bounding box center [722, 364] width 45 height 19
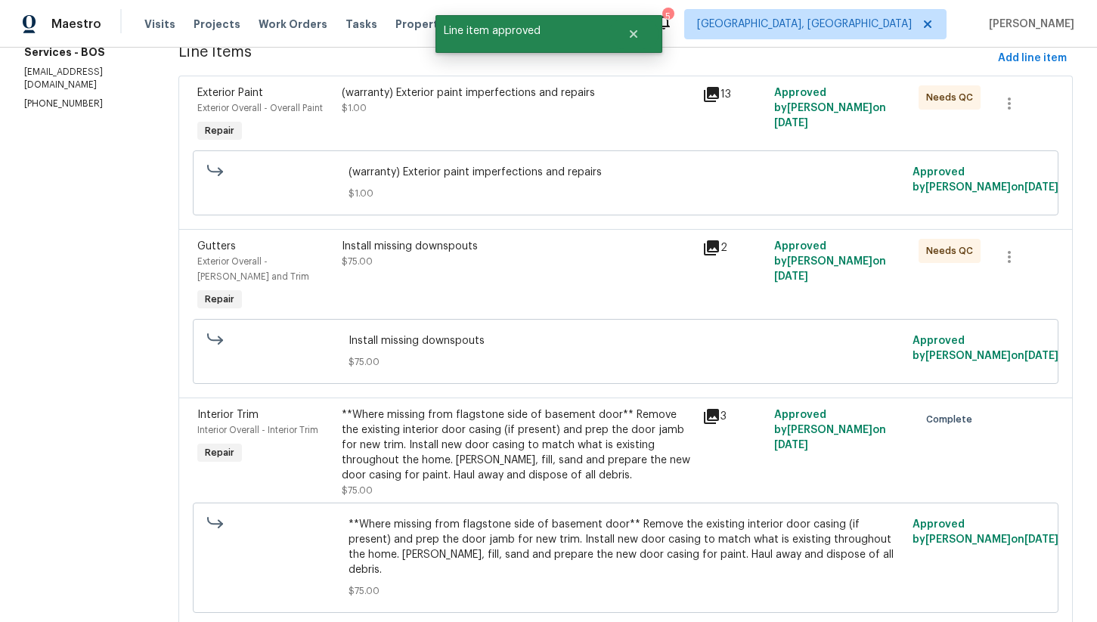
scroll to position [180, 0]
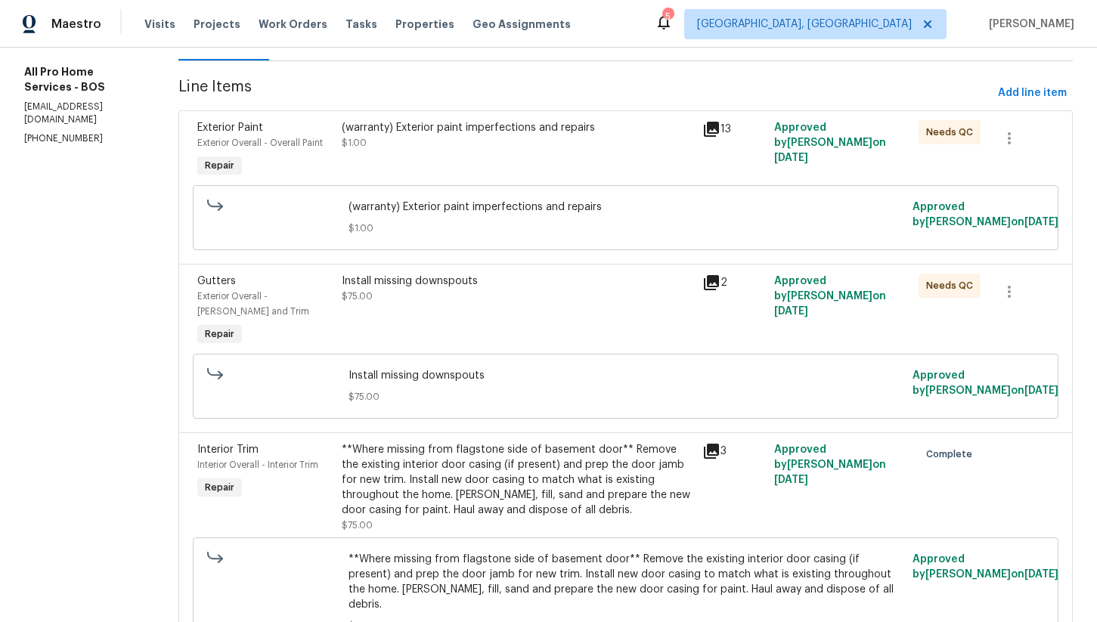
click at [460, 149] on div "(warranty) Exterior paint imperfections and repairs $1.00" at bounding box center [517, 135] width 351 height 30
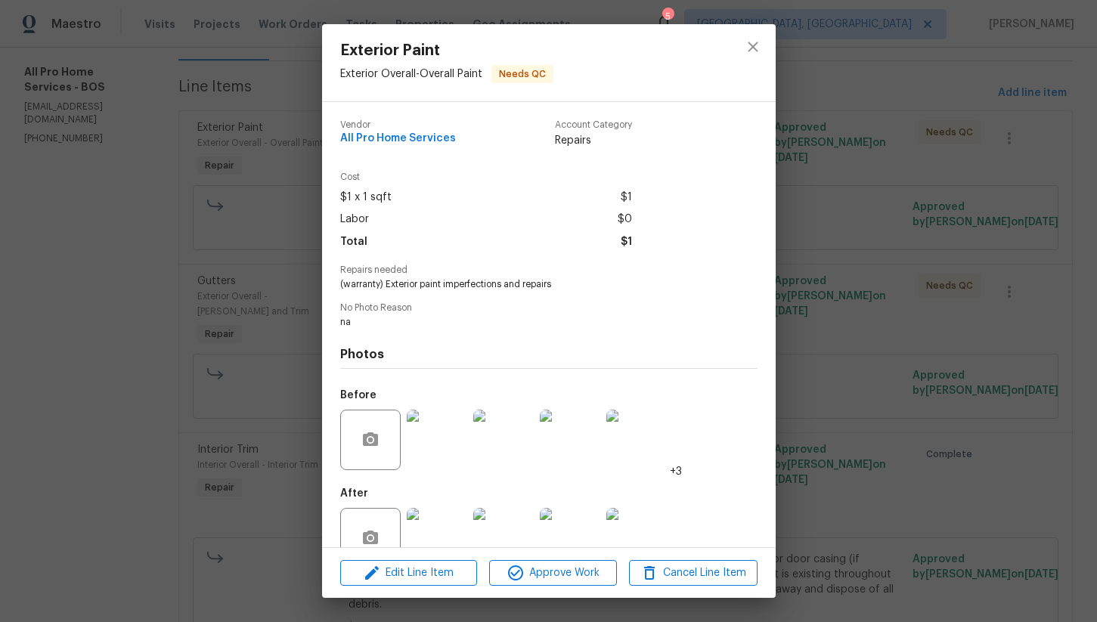
scroll to position [36, 0]
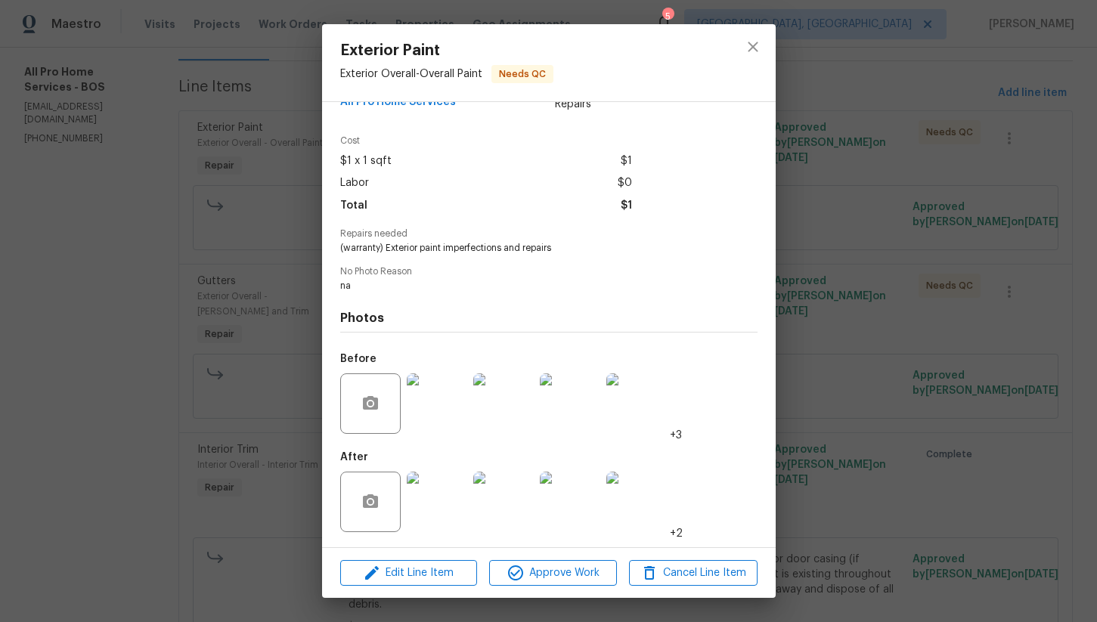
click at [437, 408] on img at bounding box center [437, 403] width 60 height 60
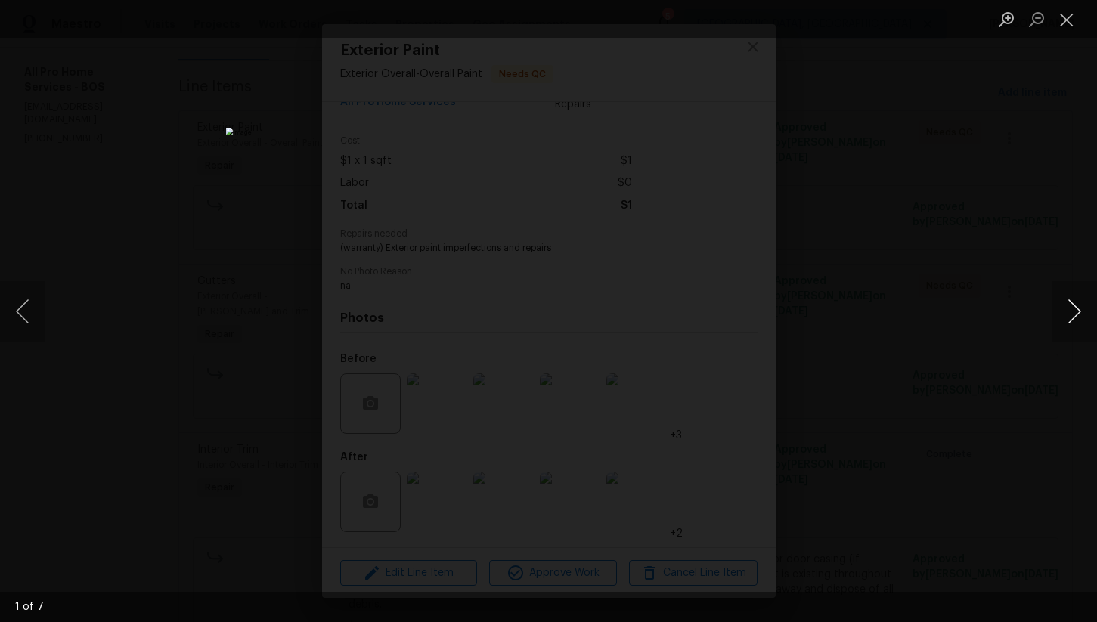
click at [1073, 311] on button "Next image" at bounding box center [1073, 311] width 45 height 60
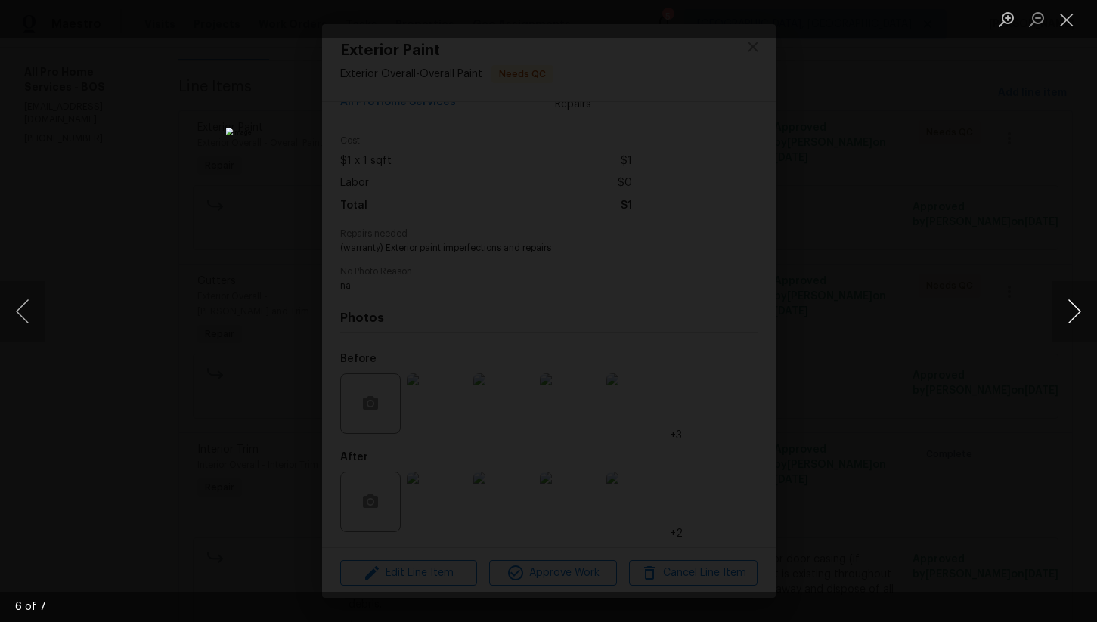
click at [1073, 311] on button "Next image" at bounding box center [1073, 311] width 45 height 60
click at [38, 314] on button "Previous image" at bounding box center [22, 311] width 45 height 60
click at [1073, 304] on button "Next image" at bounding box center [1073, 311] width 45 height 60
click at [1070, 29] on button "Close lightbox" at bounding box center [1066, 19] width 30 height 26
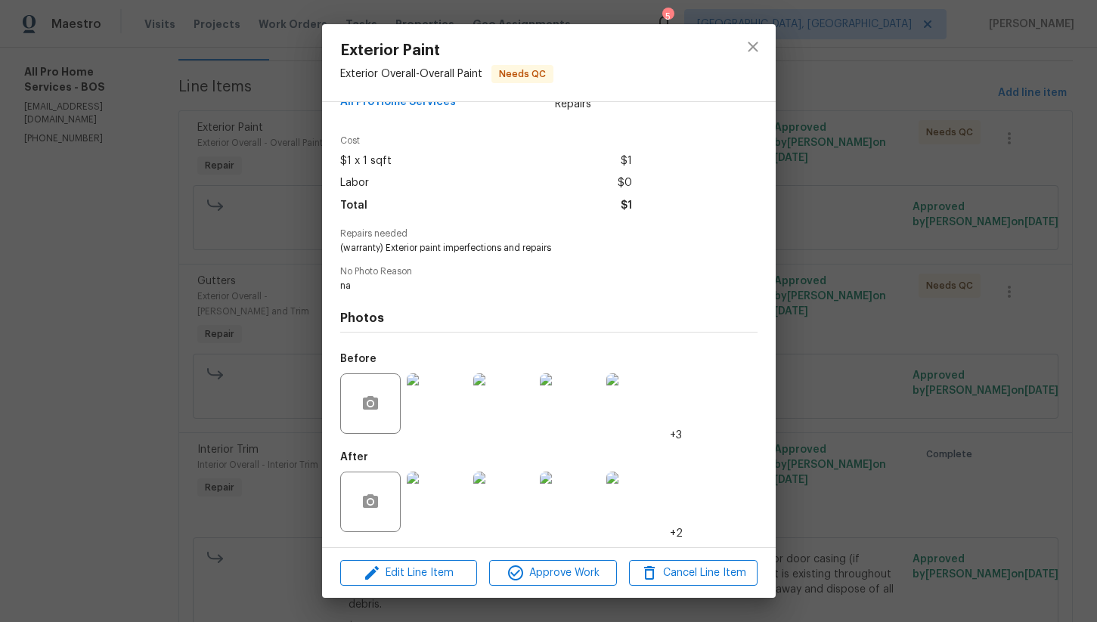
click at [429, 506] on img at bounding box center [437, 502] width 60 height 60
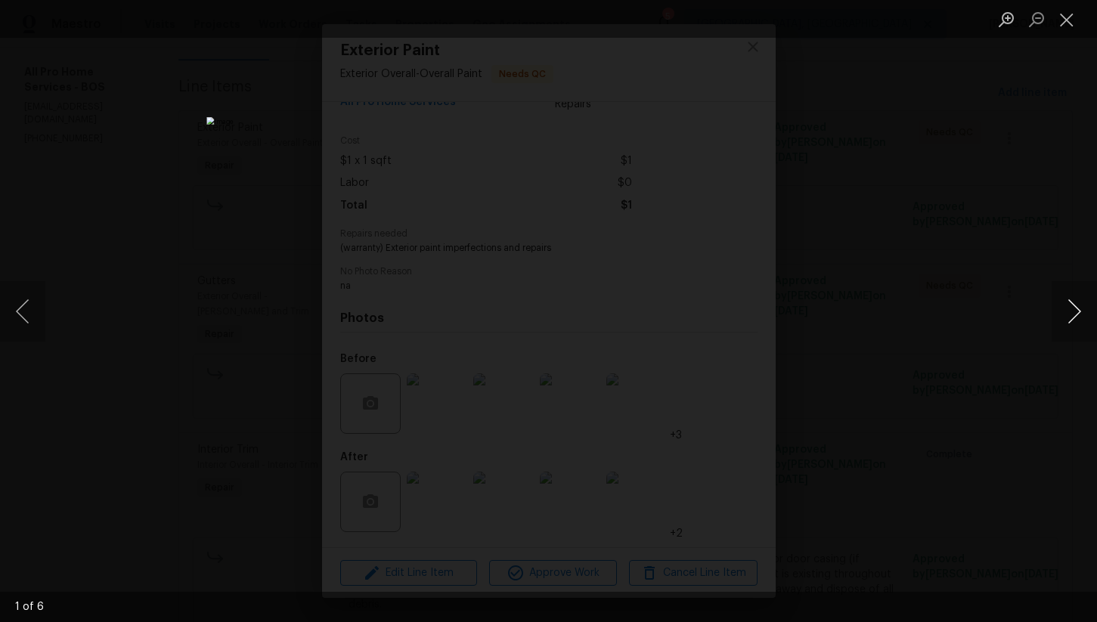
click at [1076, 314] on button "Next image" at bounding box center [1073, 311] width 45 height 60
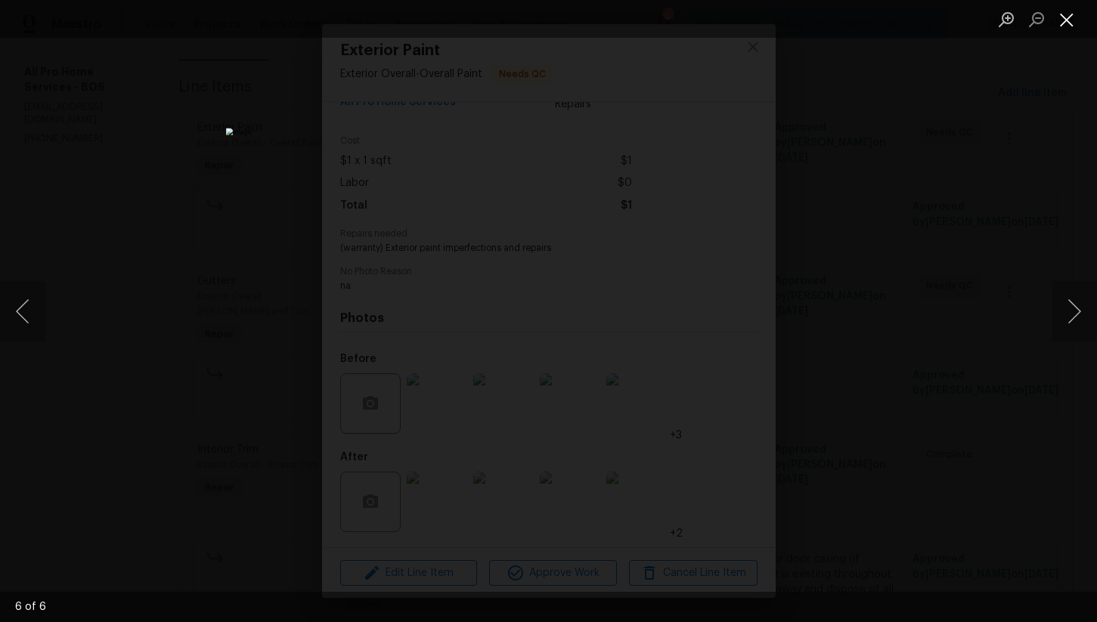
click at [1064, 17] on button "Close lightbox" at bounding box center [1066, 19] width 30 height 26
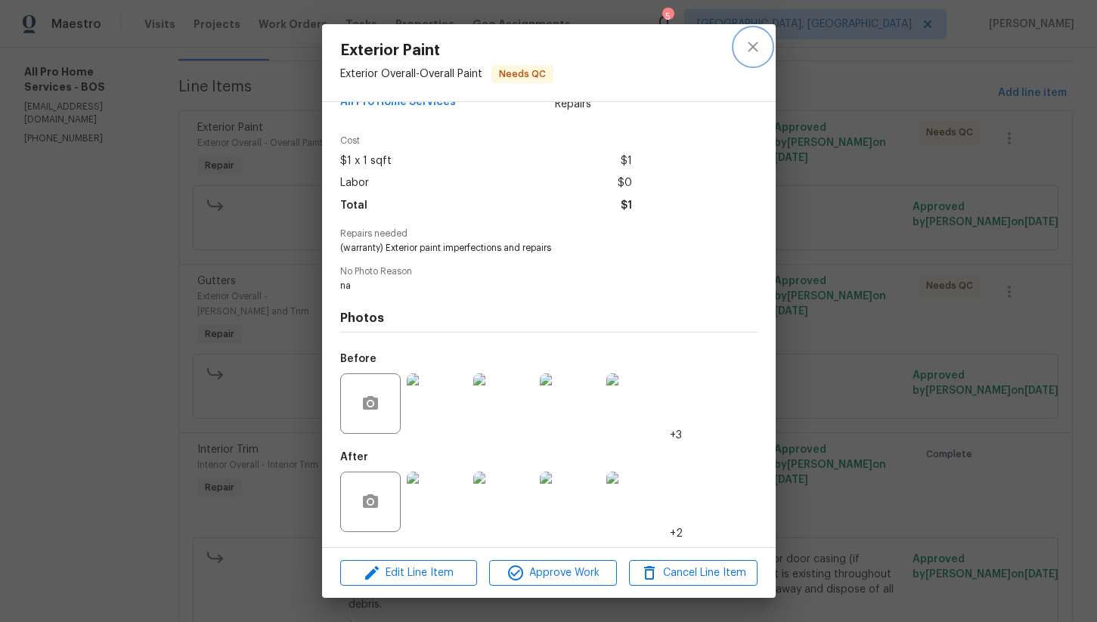
click at [754, 51] on icon "close" at bounding box center [753, 47] width 18 height 18
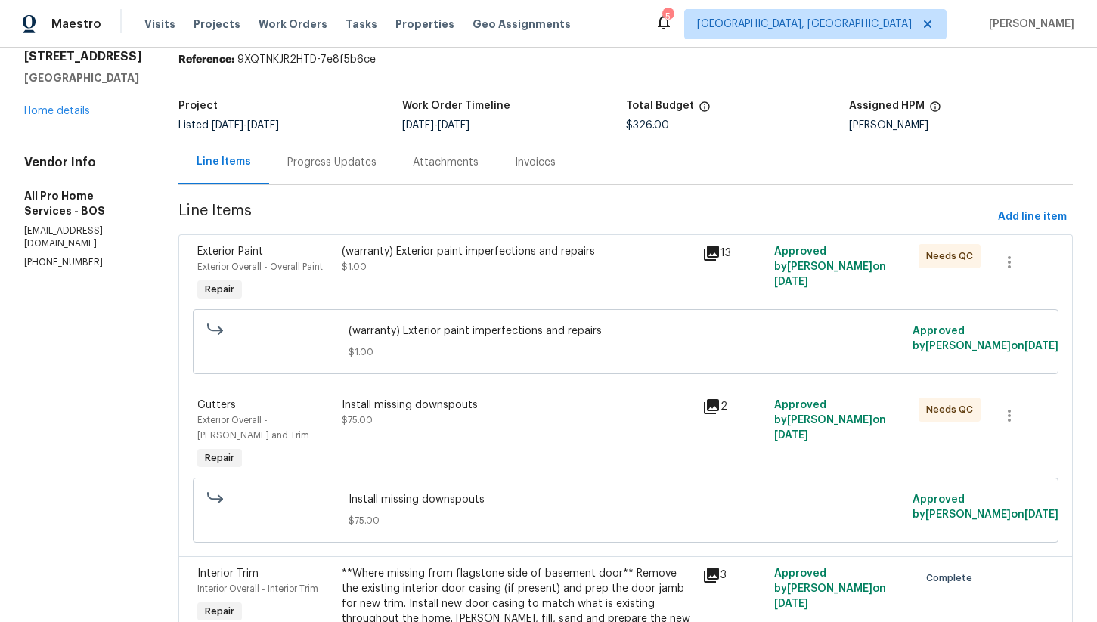
scroll to position [0, 0]
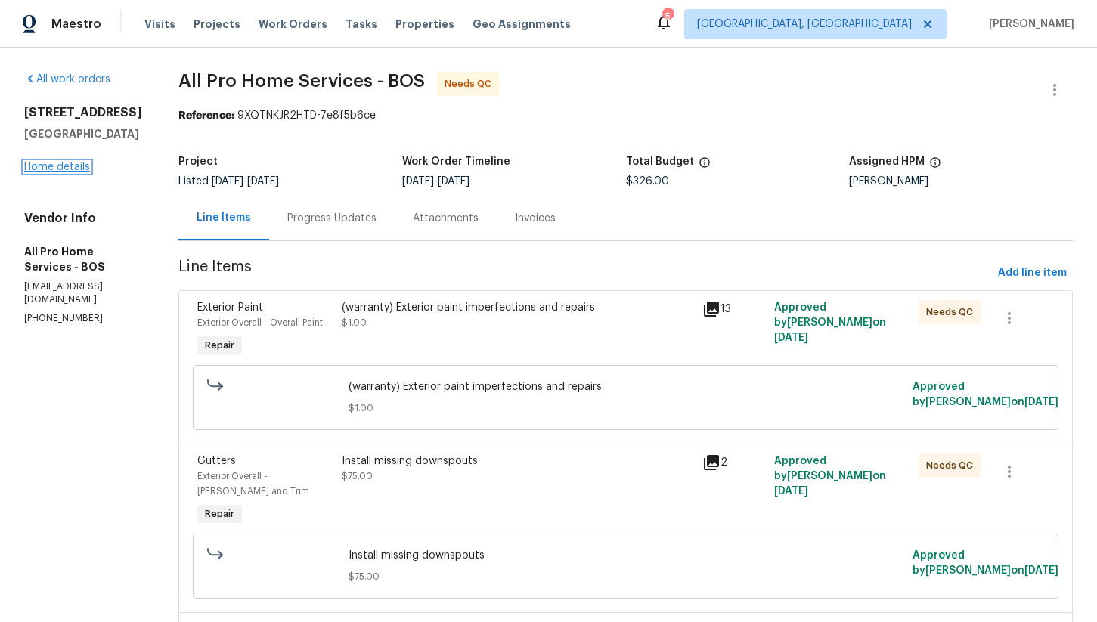
click at [72, 172] on link "Home details" at bounding box center [57, 167] width 66 height 11
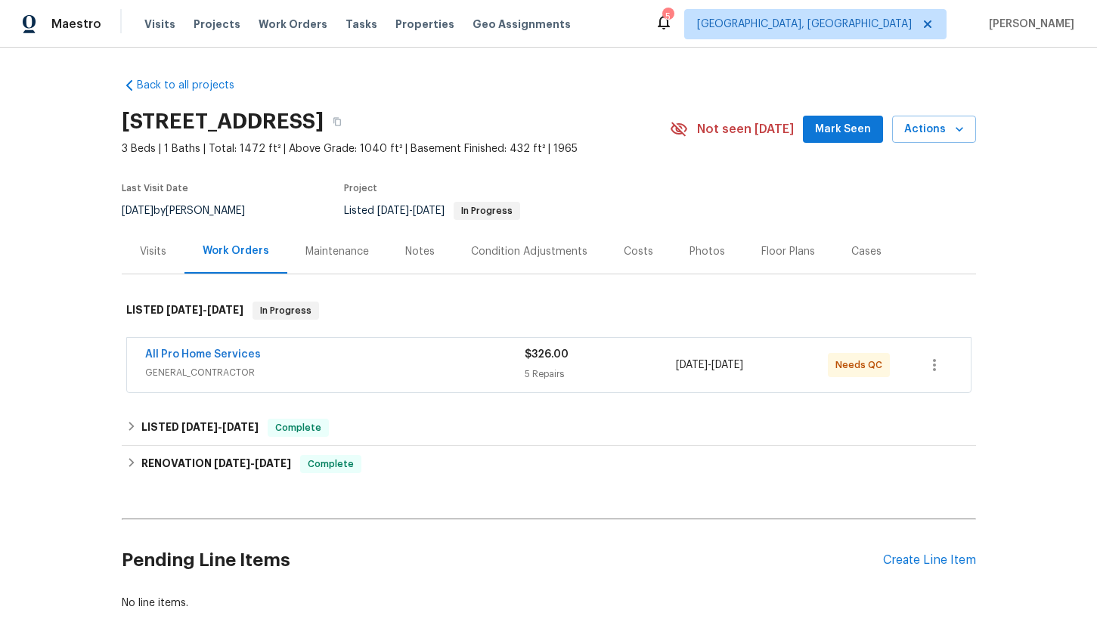
click at [394, 34] on div "Visits Projects Work Orders Tasks Properties Geo Assignments" at bounding box center [366, 24] width 444 height 30
click at [403, 20] on span "Properties" at bounding box center [424, 24] width 59 height 15
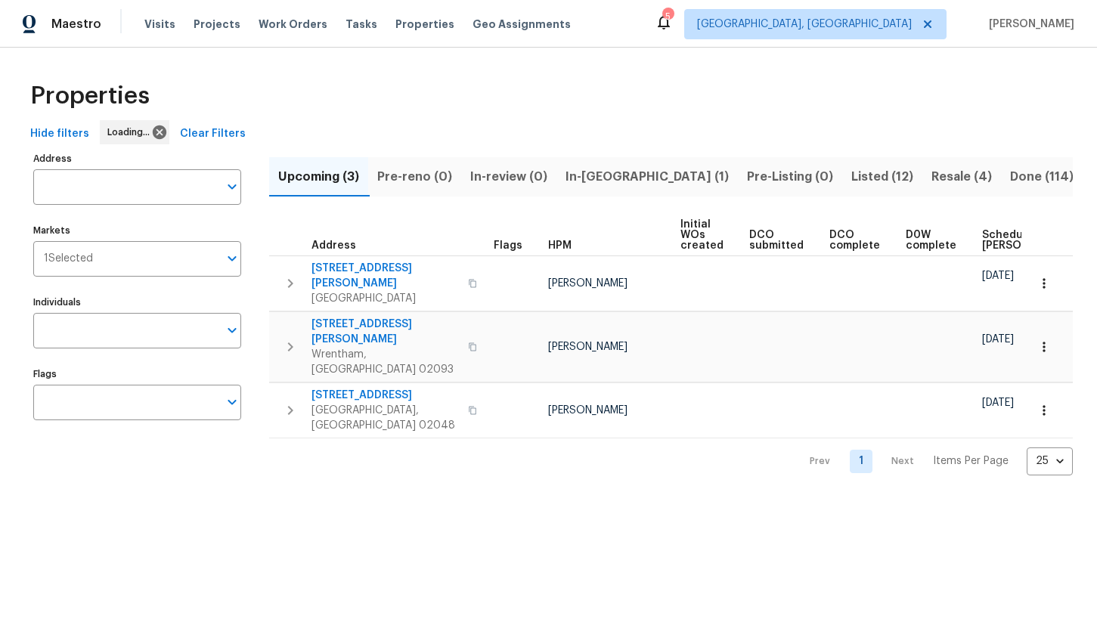
click at [851, 173] on span "Listed (12)" at bounding box center [882, 176] width 62 height 21
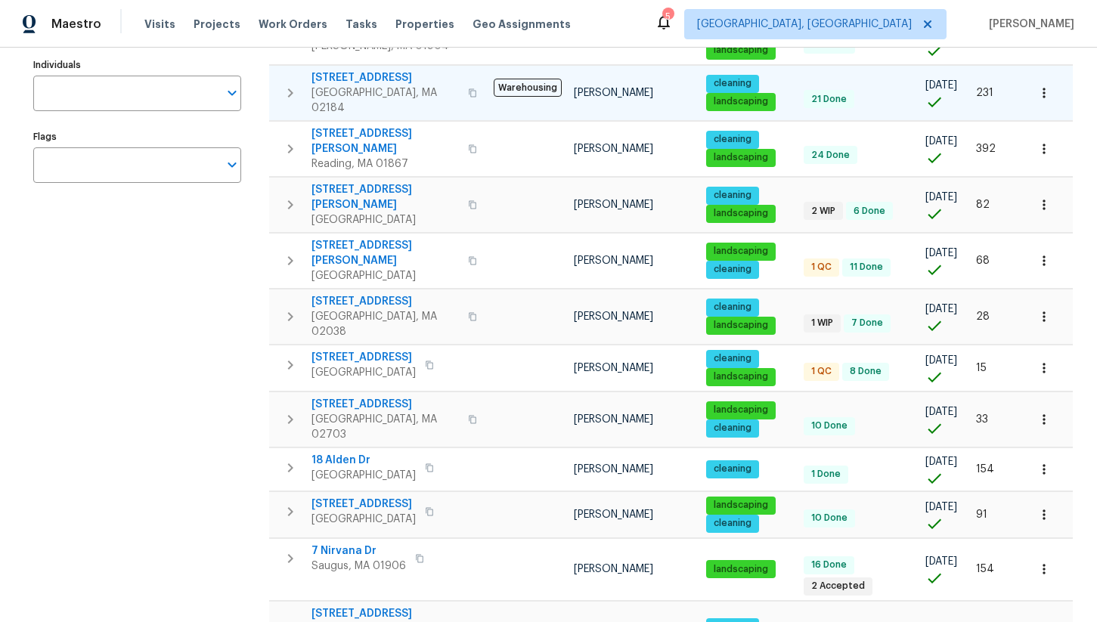
scroll to position [269, 0]
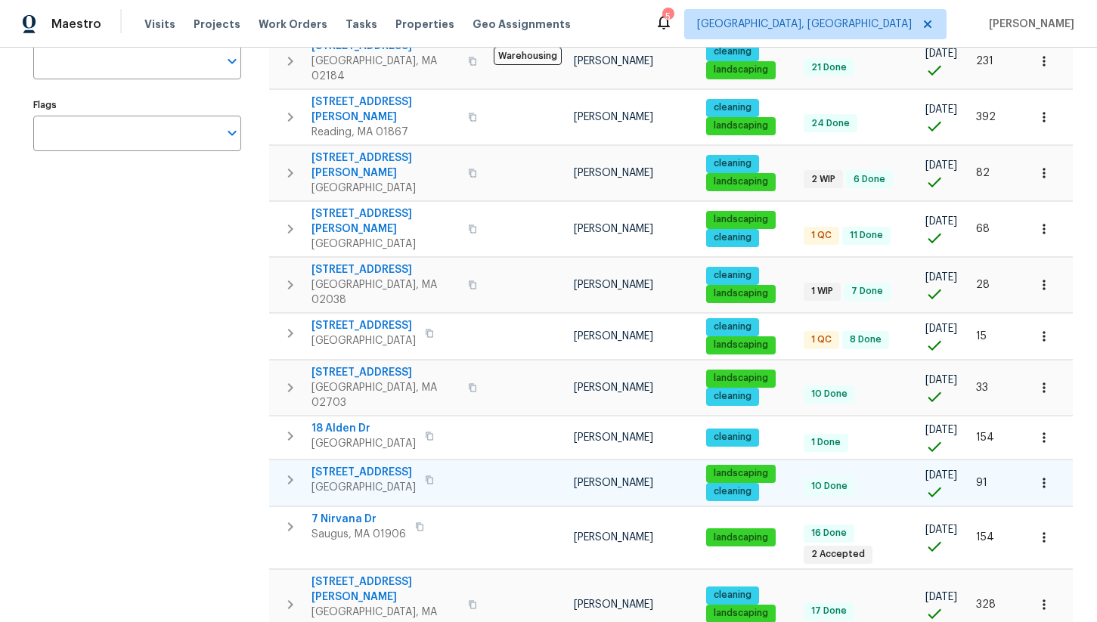
click at [368, 465] on span "611 N Bedford St" at bounding box center [363, 472] width 104 height 15
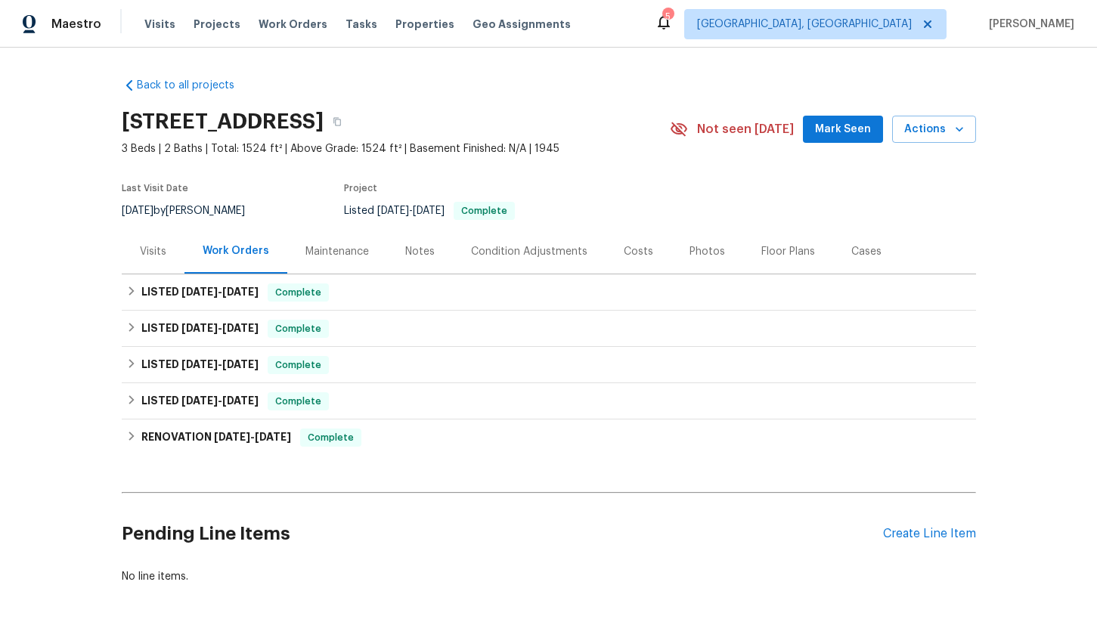
scroll to position [65, 0]
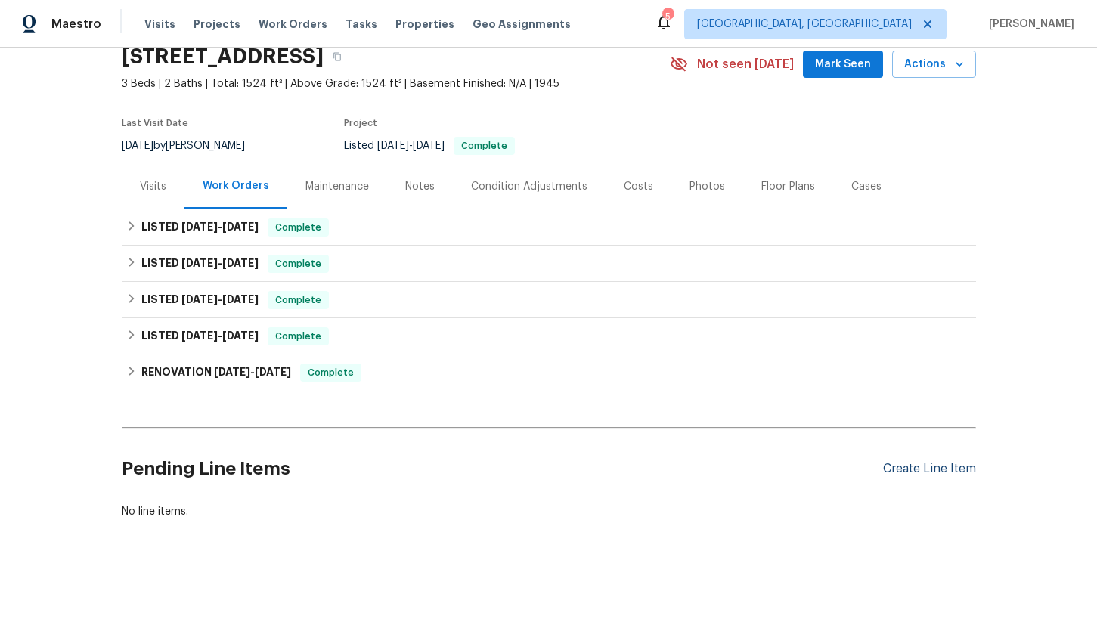
click at [899, 463] on div "Create Line Item" at bounding box center [929, 469] width 93 height 14
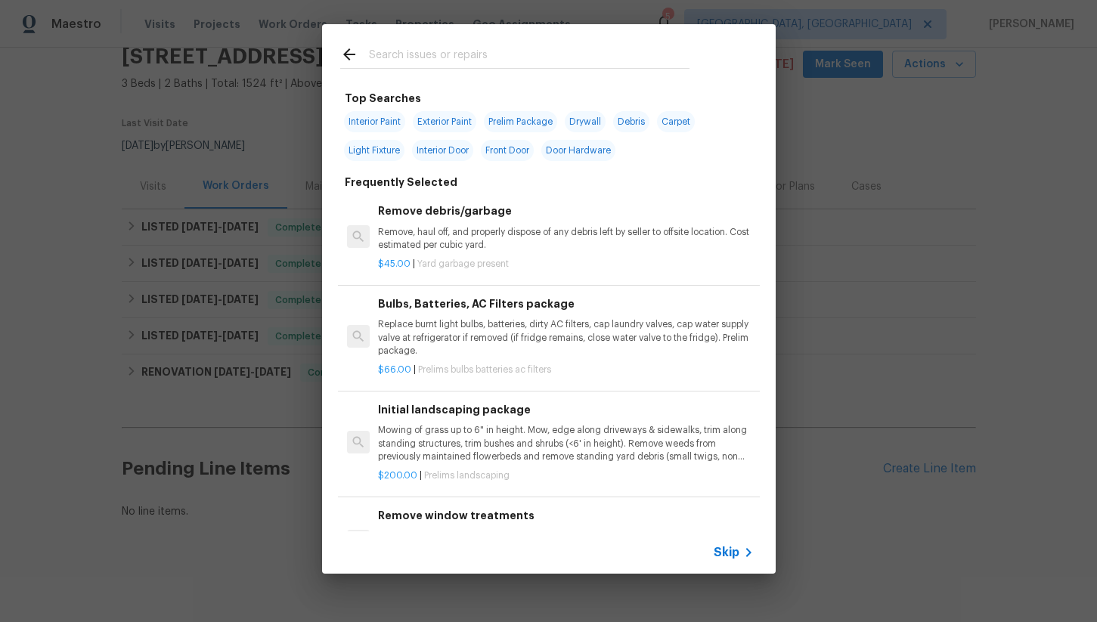
click at [430, 60] on input "text" at bounding box center [529, 56] width 320 height 23
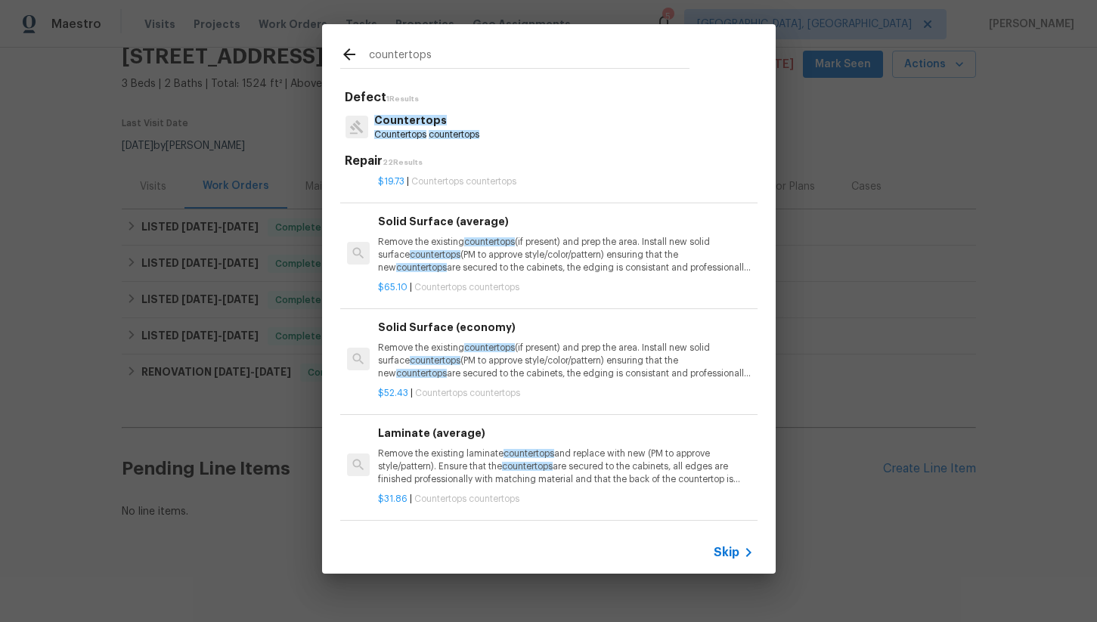
scroll to position [551, 0]
type input "countertops"
click at [559, 357] on p "Remove the existing countertops (if present) and prep the area. Install new sol…" at bounding box center [565, 361] width 375 height 39
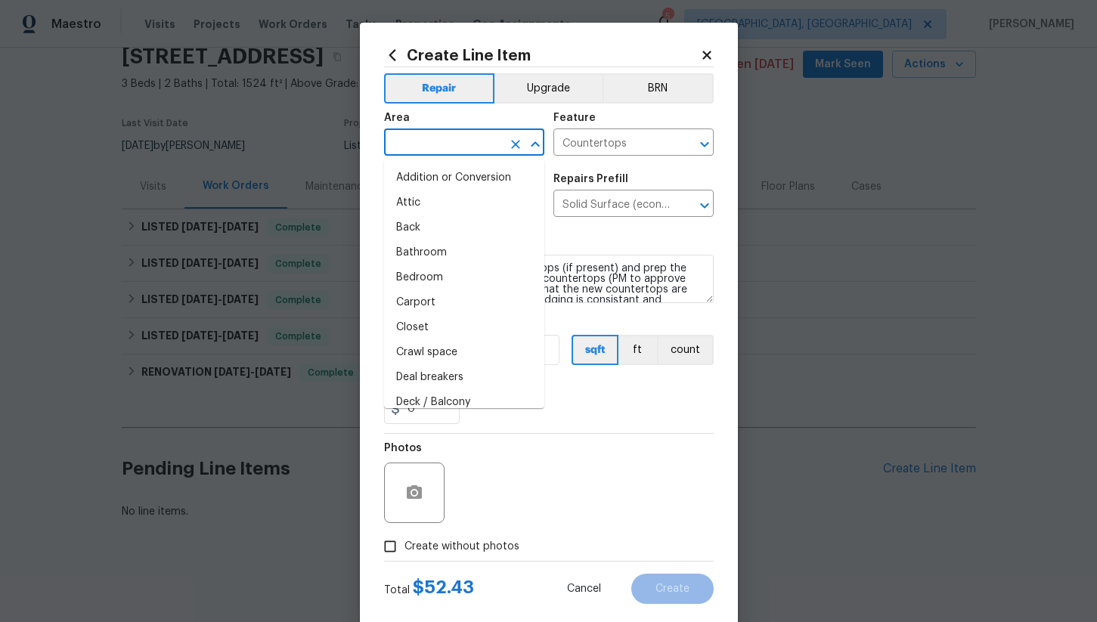
click at [416, 138] on input "text" at bounding box center [443, 143] width 118 height 23
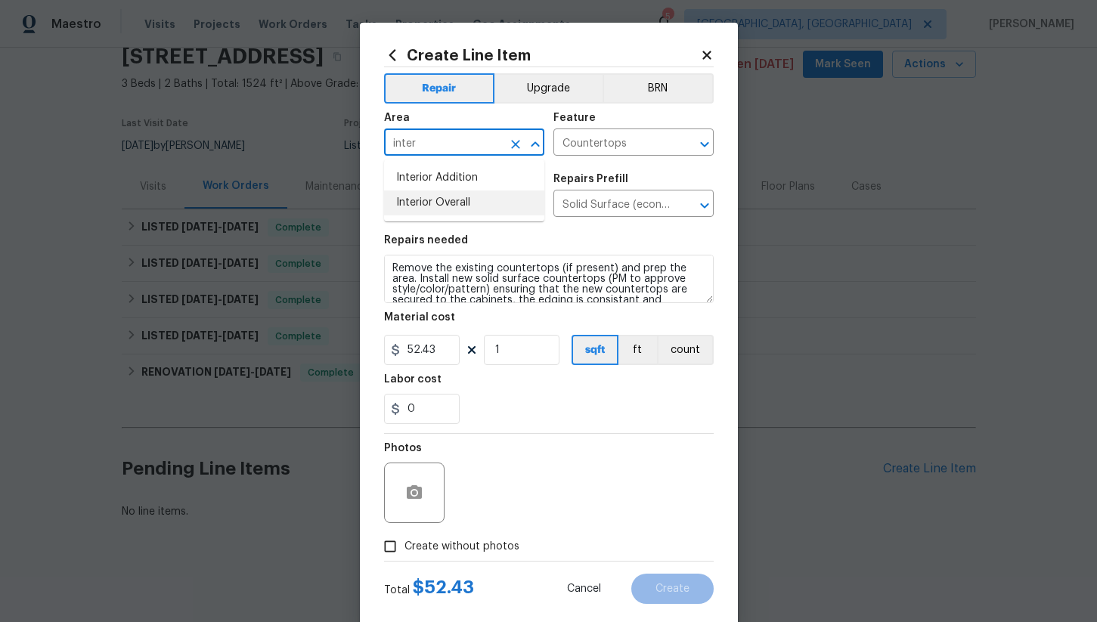
click at [443, 203] on li "Interior Overall" at bounding box center [464, 202] width 160 height 25
type input "Interior Overall"
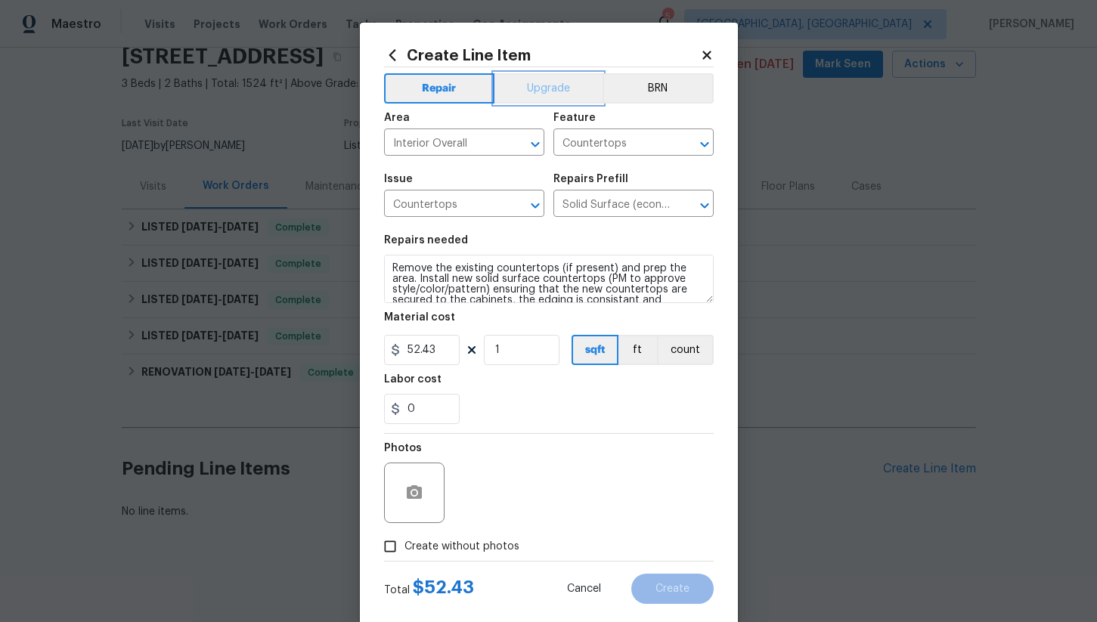
click at [526, 82] on button "Upgrade" at bounding box center [548, 88] width 108 height 30
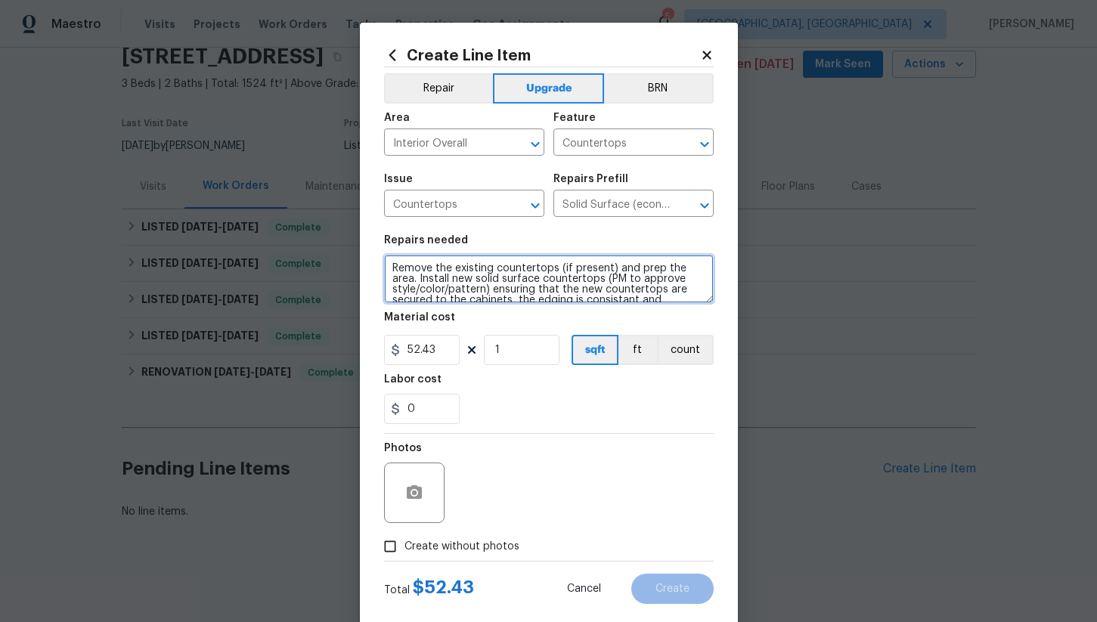
click at [435, 265] on textarea "Remove the existing countertops (if present) and prep the area. Install new sol…" at bounding box center [549, 279] width 330 height 48
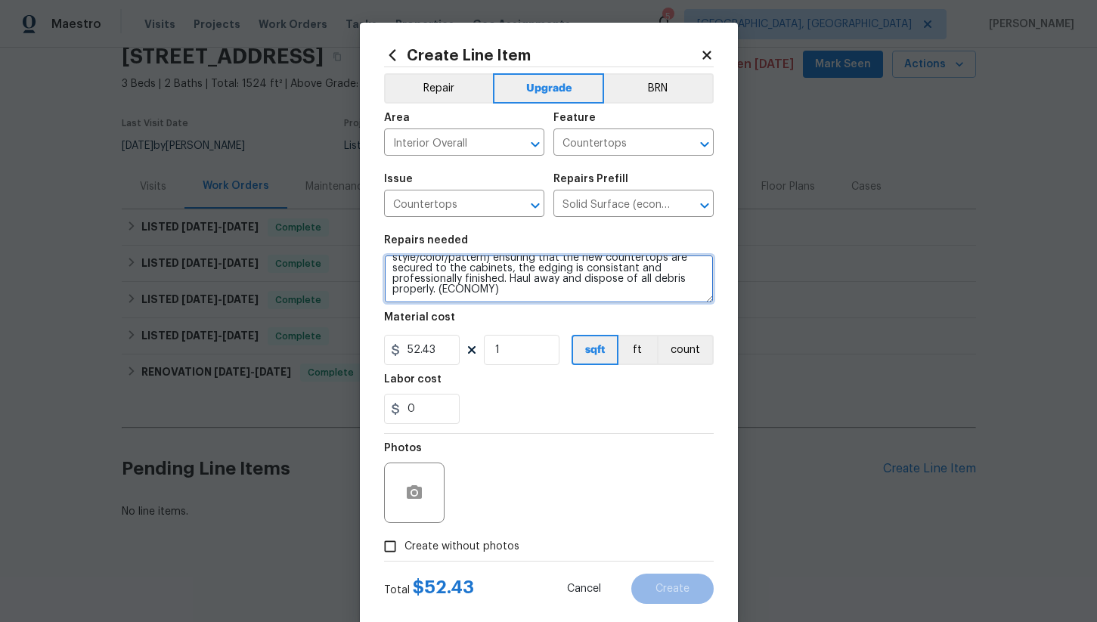
drag, startPoint x: 389, startPoint y: 262, endPoint x: 661, endPoint y: 474, distance: 344.6
click at [661, 474] on div "Repair Upgrade BRN Area Interior Overall ​ Feature Countertops ​ Issue Countert…" at bounding box center [549, 314] width 330 height 494
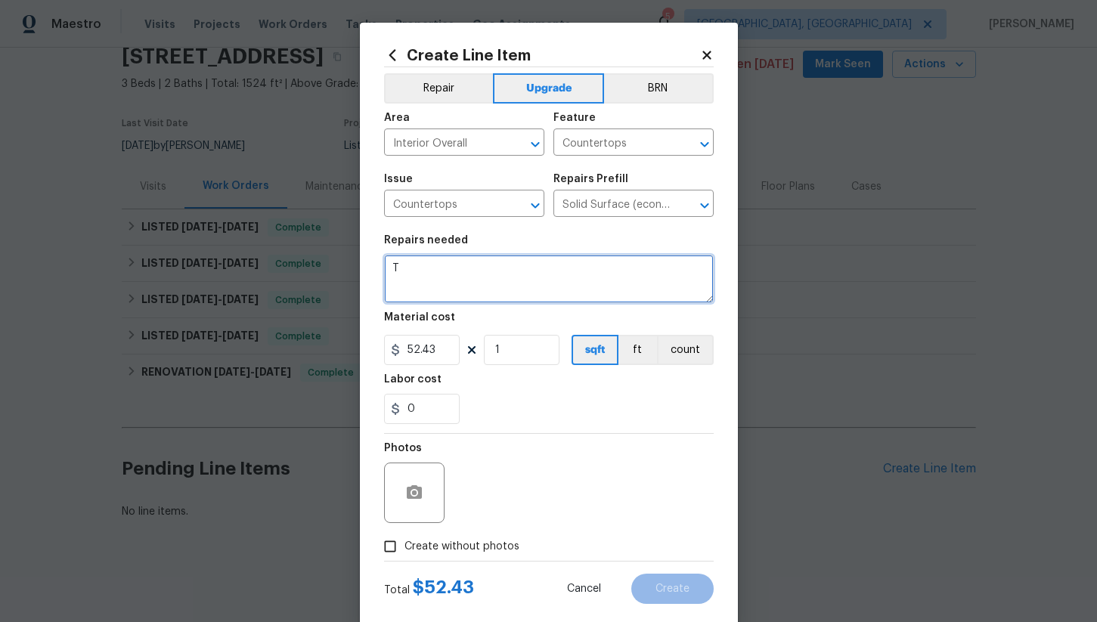
scroll to position [0, 0]
type textarea "Template and quote for new countertops"
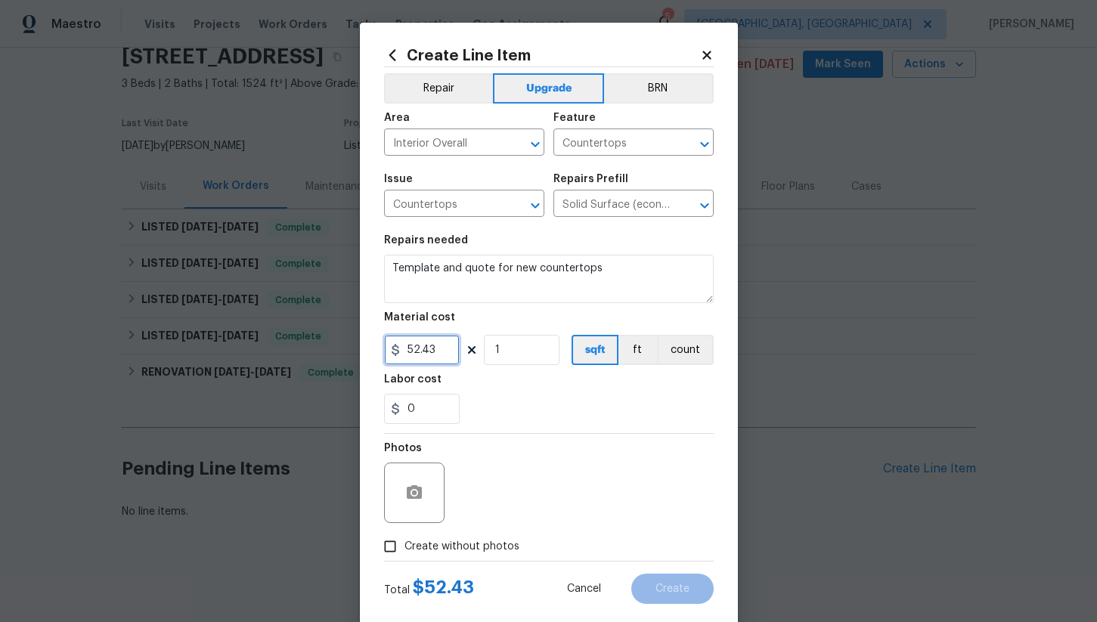
click at [456, 354] on input "52.43" at bounding box center [422, 350] width 76 height 30
type input "1"
click at [486, 418] on div "0" at bounding box center [549, 409] width 330 height 30
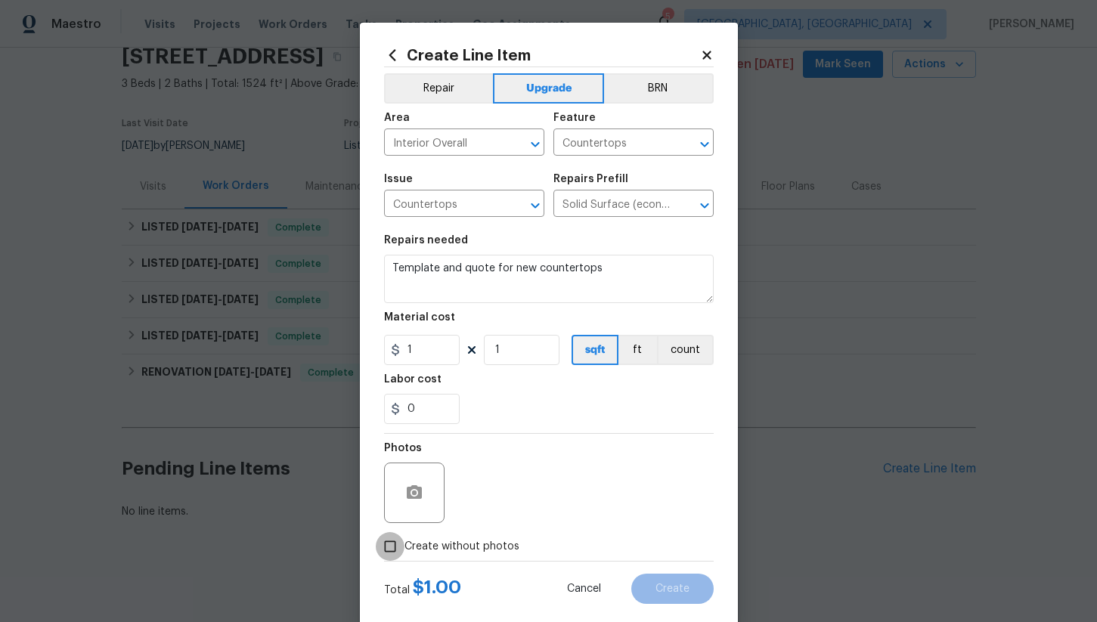
click at [400, 550] on input "Create without photos" at bounding box center [390, 546] width 29 height 29
checkbox input "true"
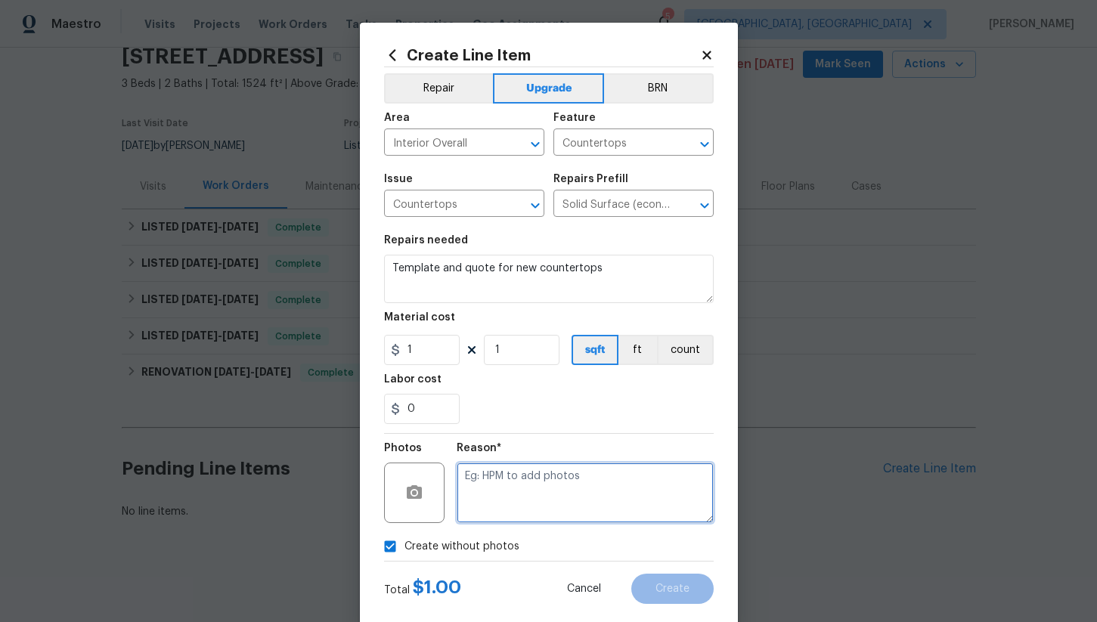
click at [561, 466] on textarea at bounding box center [585, 493] width 257 height 60
type textarea "na"
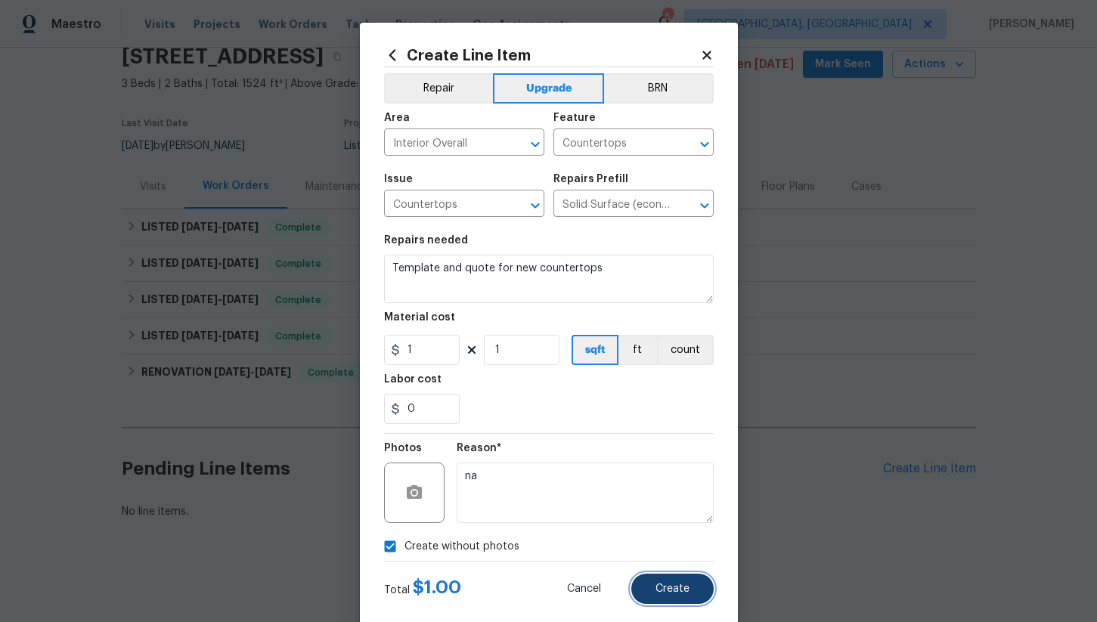
click at [686, 590] on span "Create" at bounding box center [672, 589] width 34 height 11
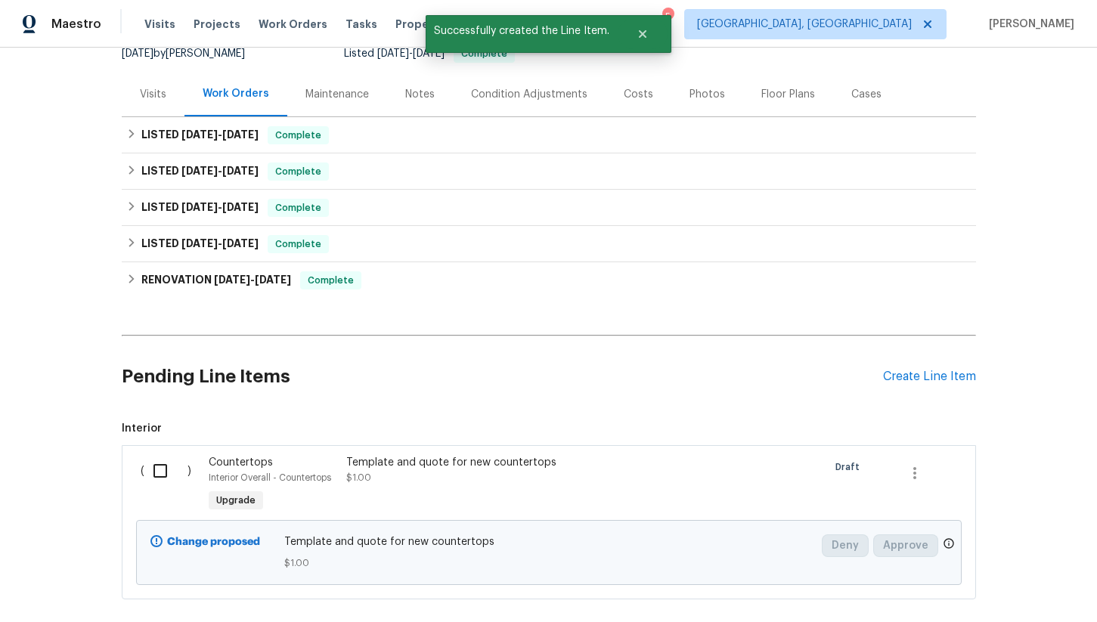
scroll to position [237, 0]
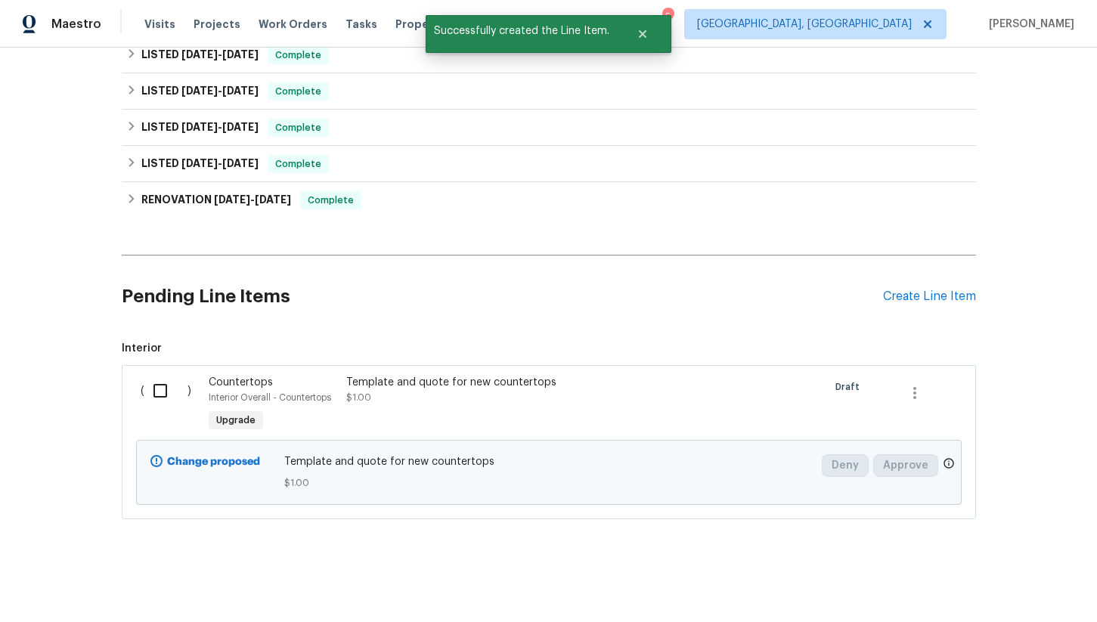
drag, startPoint x: 155, startPoint y: 389, endPoint x: 196, endPoint y: 385, distance: 40.9
click at [155, 389] on input "checkbox" at bounding box center [165, 391] width 43 height 32
checkbox input "true"
click at [1026, 584] on span "Create Work Order" at bounding box center [1010, 584] width 101 height 19
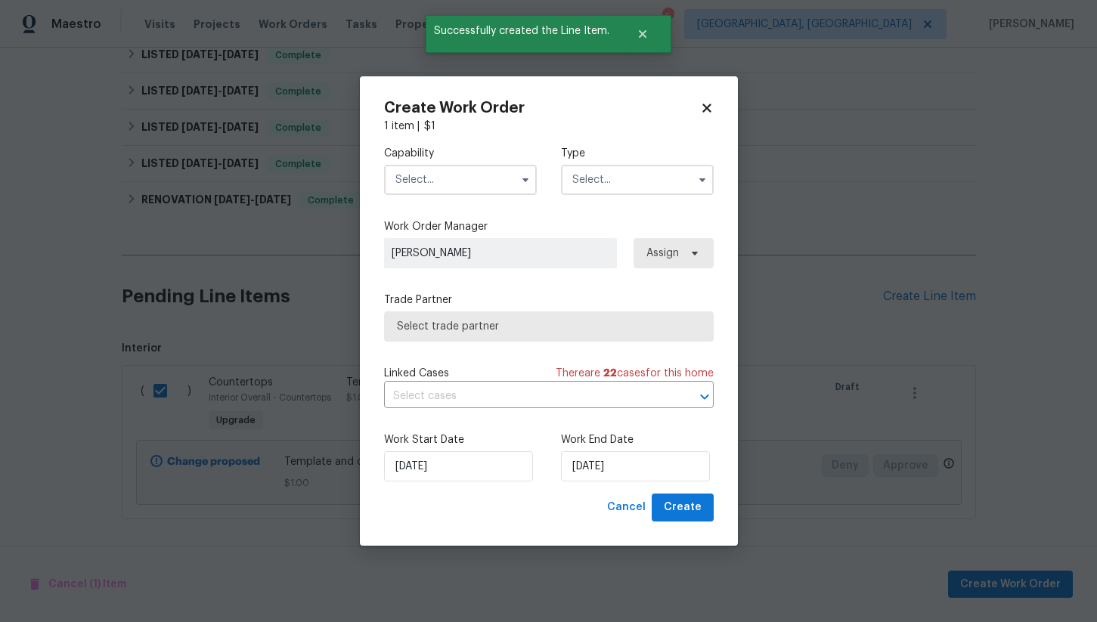
click at [454, 163] on div "Capability" at bounding box center [460, 170] width 153 height 49
click at [451, 178] on input "text" at bounding box center [460, 180] width 153 height 30
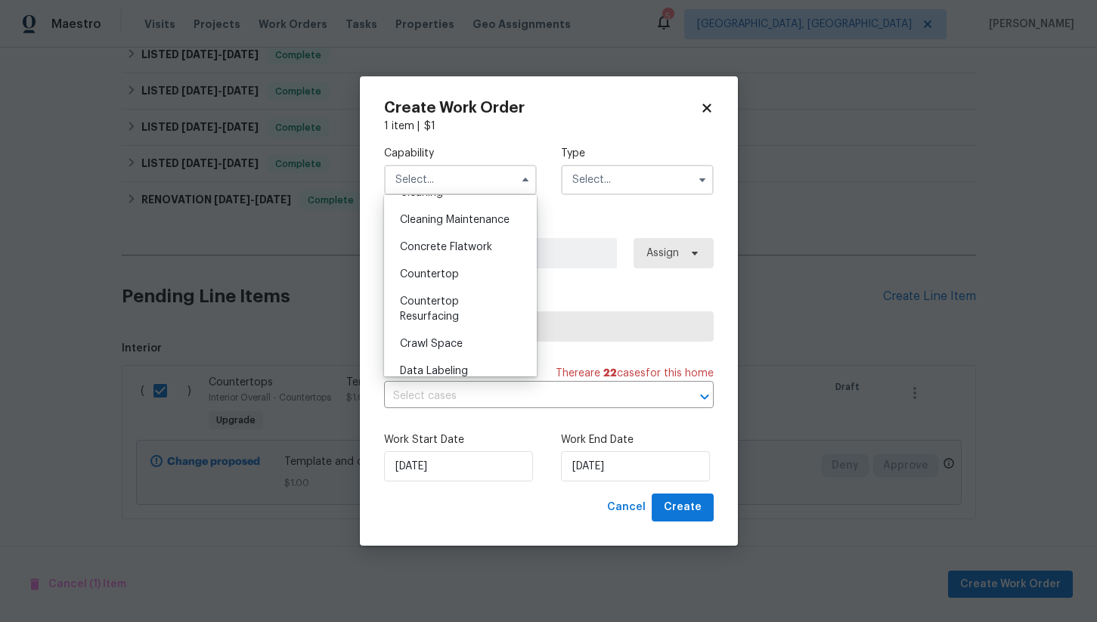
scroll to position [223, 0]
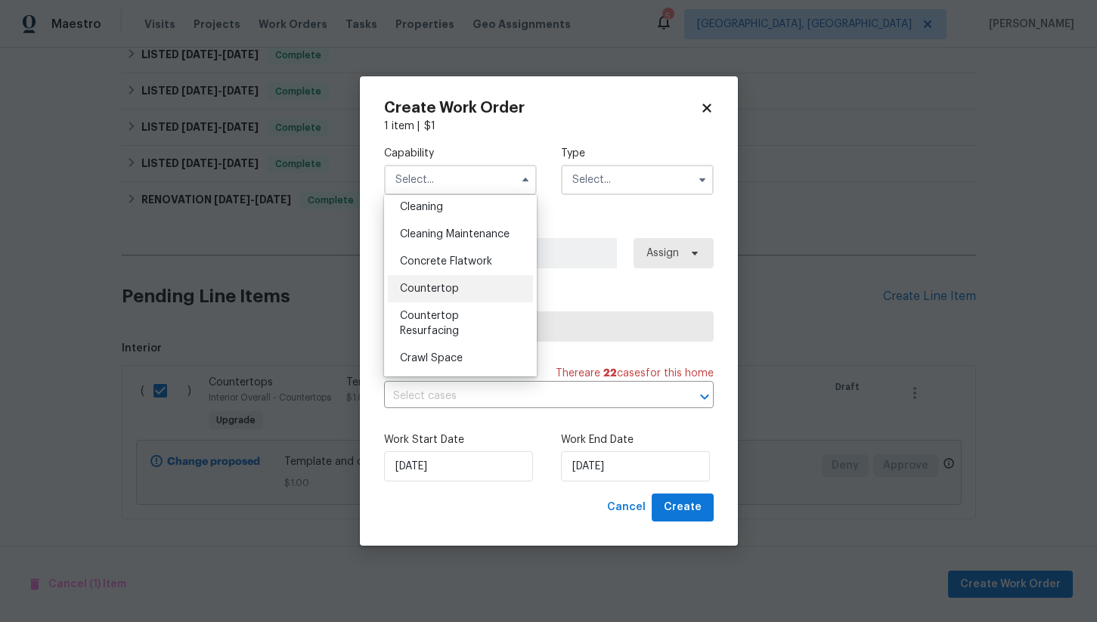
click at [456, 290] on span "Countertop" at bounding box center [429, 288] width 59 height 11
type input "Countertop"
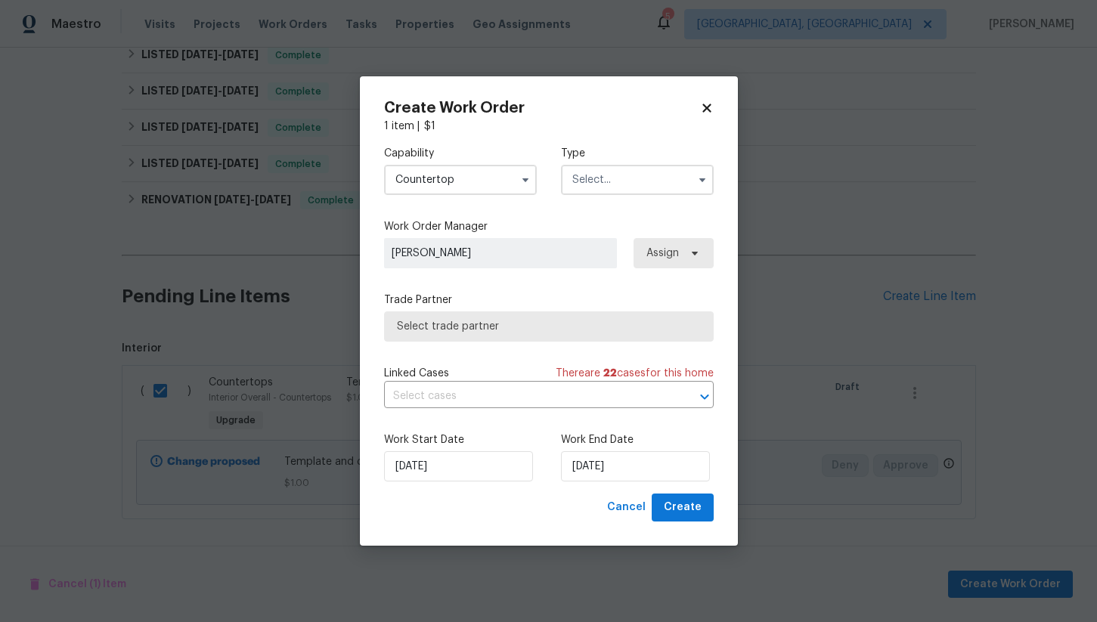
click at [606, 188] on input "text" at bounding box center [637, 180] width 153 height 30
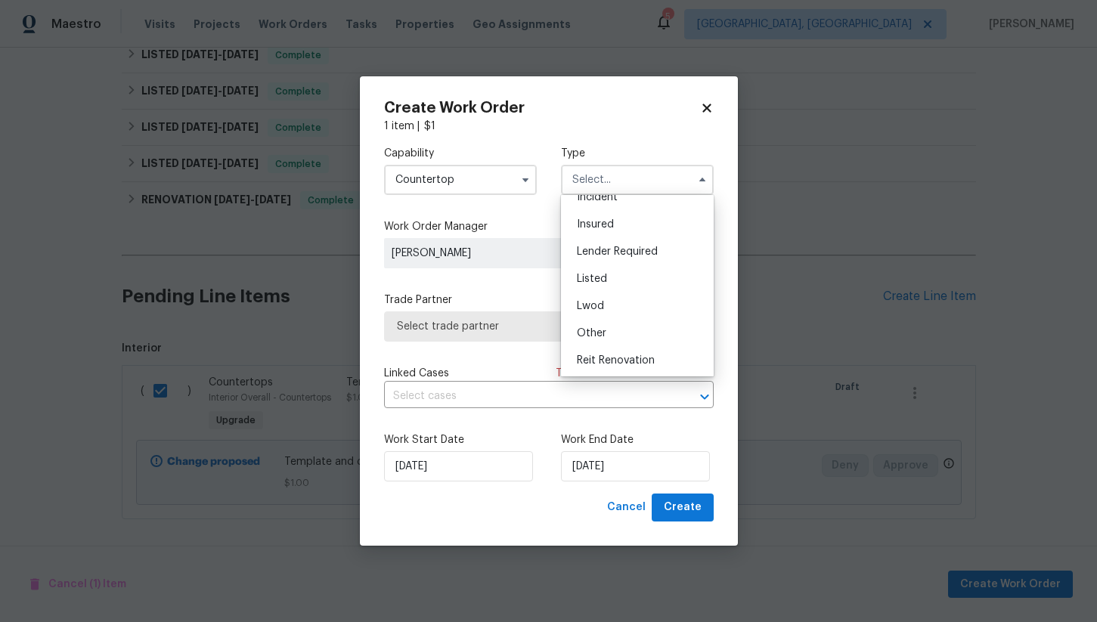
scroll to position [64, 0]
click at [619, 280] on div "Listed" at bounding box center [637, 284] width 145 height 27
type input "Listed"
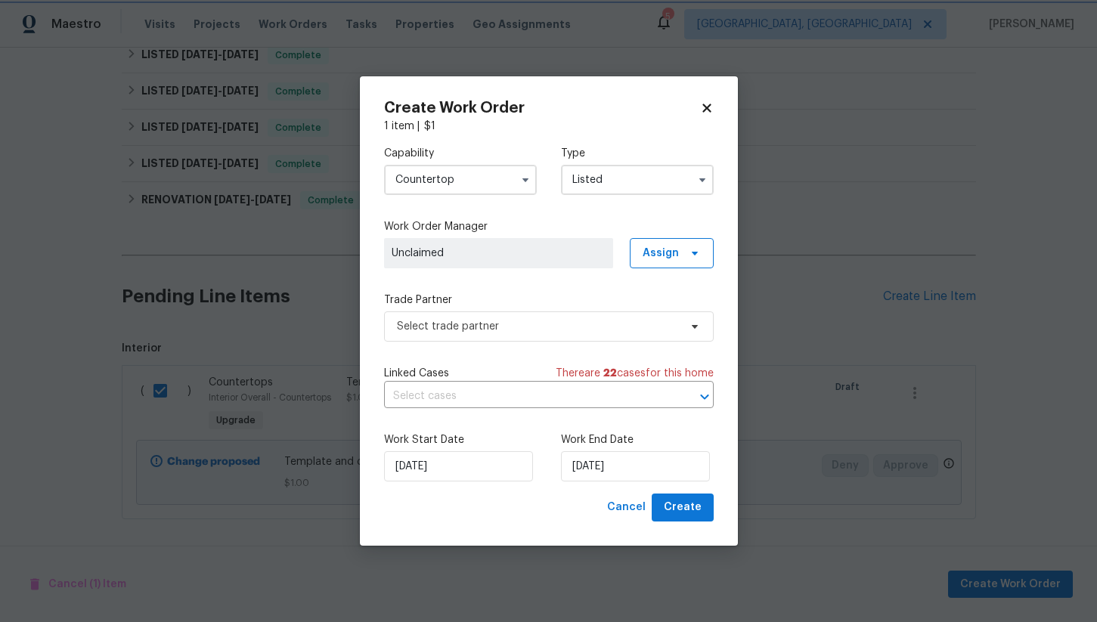
scroll to position [0, 0]
click at [453, 337] on span "Select trade partner" at bounding box center [549, 326] width 330 height 30
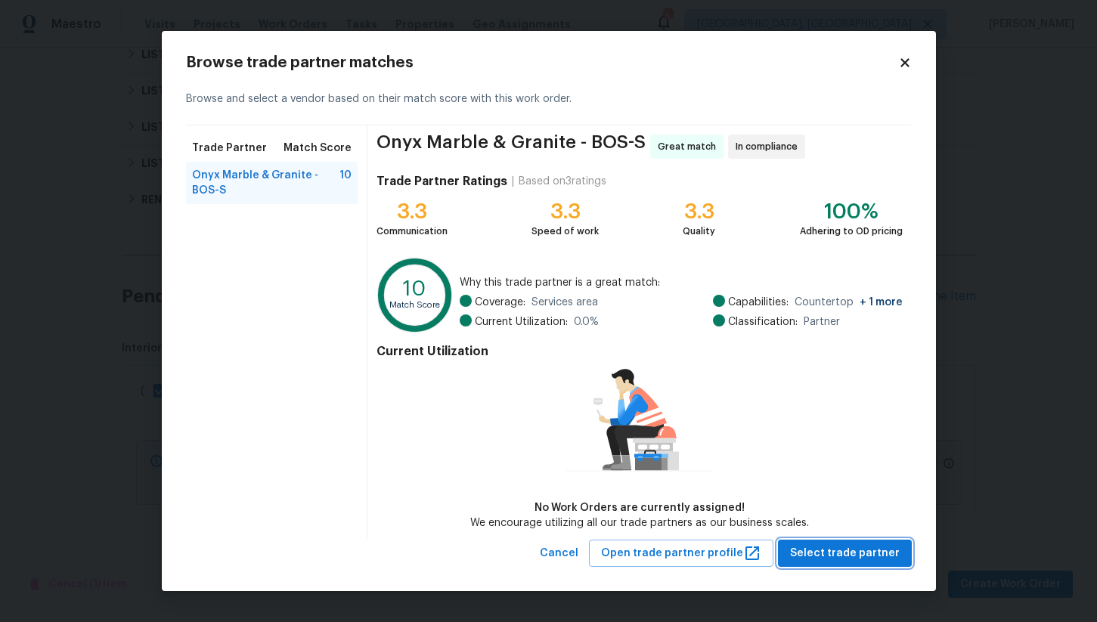
click at [843, 549] on span "Select trade partner" at bounding box center [845, 553] width 110 height 19
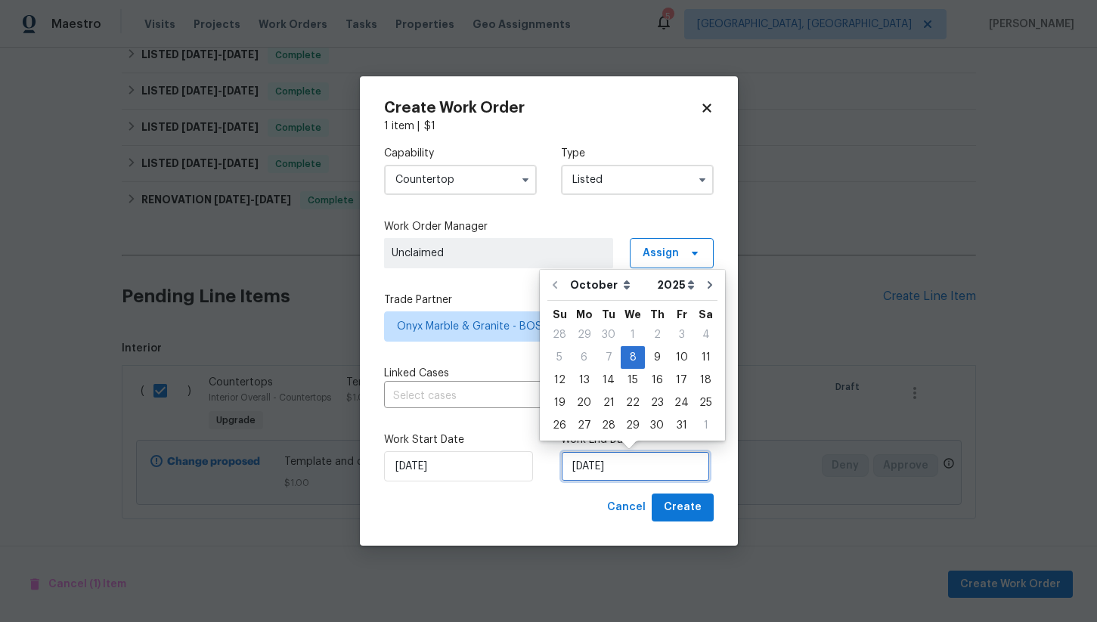
click at [583, 470] on input "[DATE]" at bounding box center [635, 466] width 149 height 30
click at [679, 361] on div "10" at bounding box center [681, 357] width 25 height 21
type input "[DATE]"
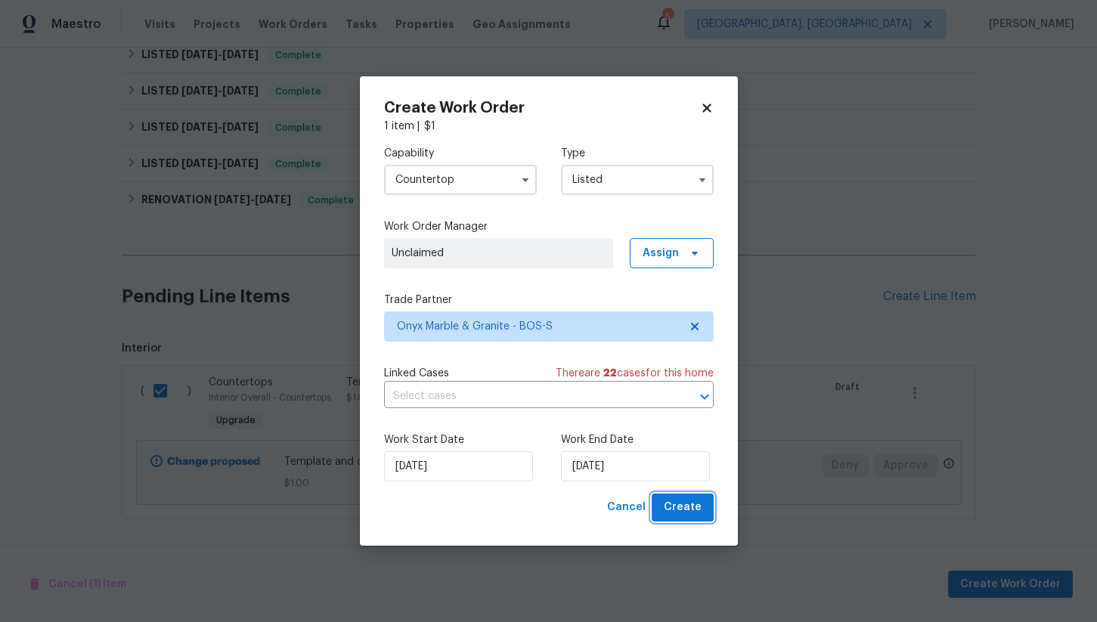
click at [675, 506] on span "Create" at bounding box center [683, 507] width 38 height 19
checkbox input "false"
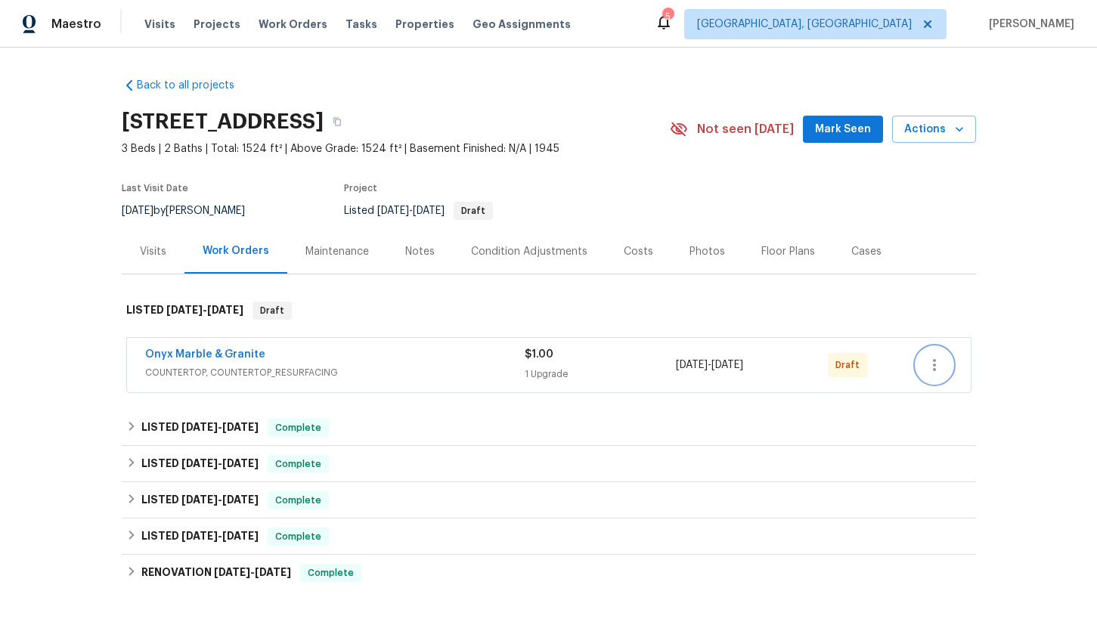
click at [936, 366] on icon "button" at bounding box center [934, 365] width 18 height 18
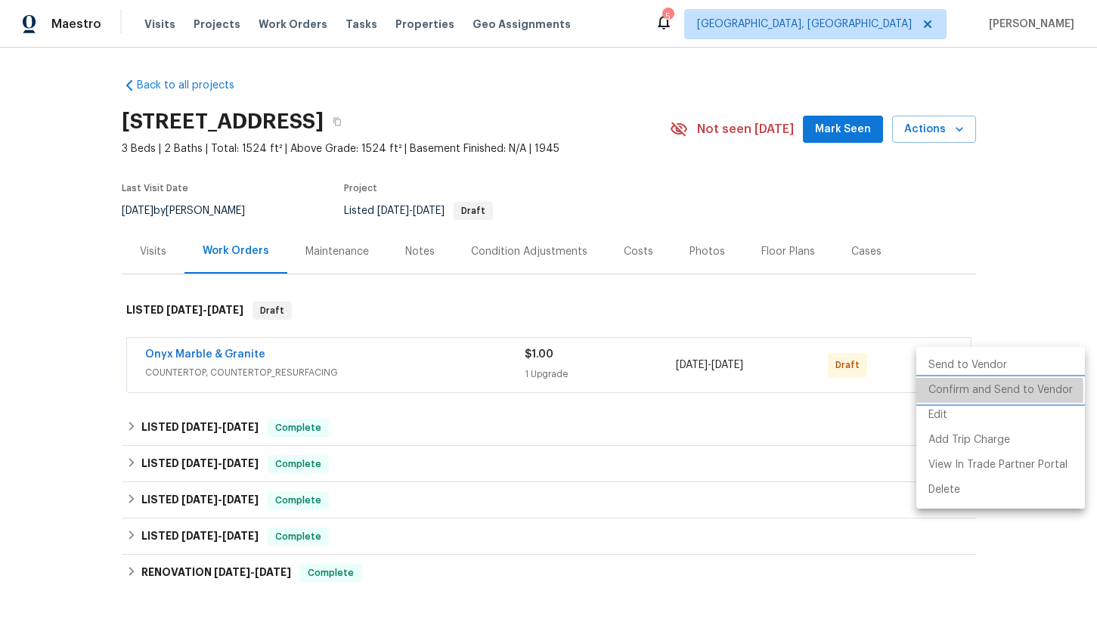
click at [949, 392] on li "Confirm and Send to Vendor" at bounding box center [1000, 390] width 169 height 25
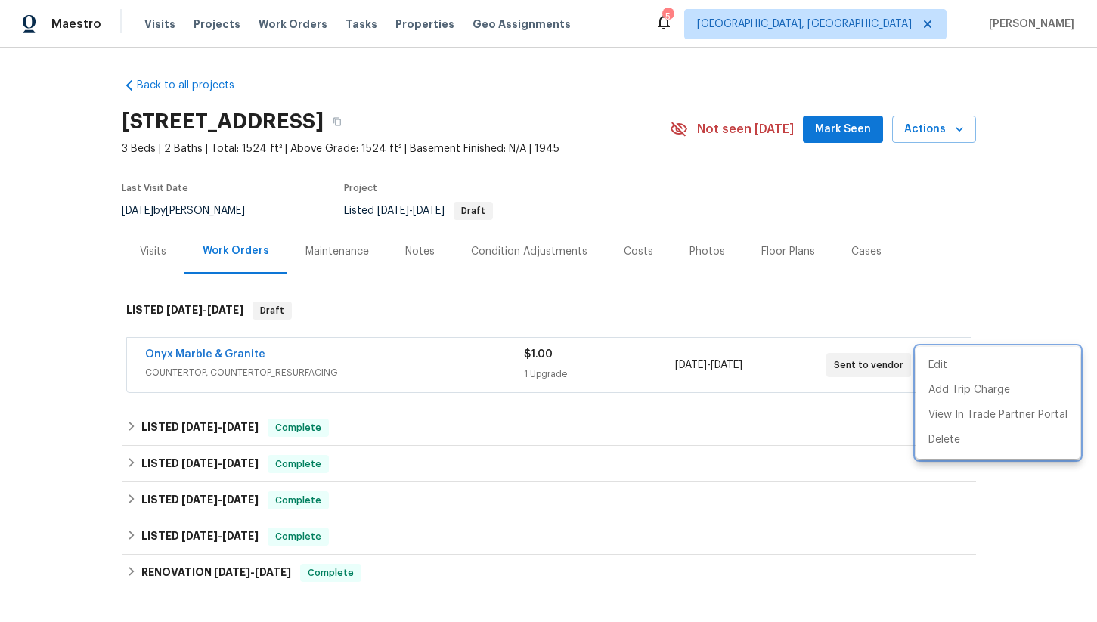
click at [1016, 287] on div at bounding box center [548, 311] width 1097 height 622
